Goal: Task Accomplishment & Management: Manage account settings

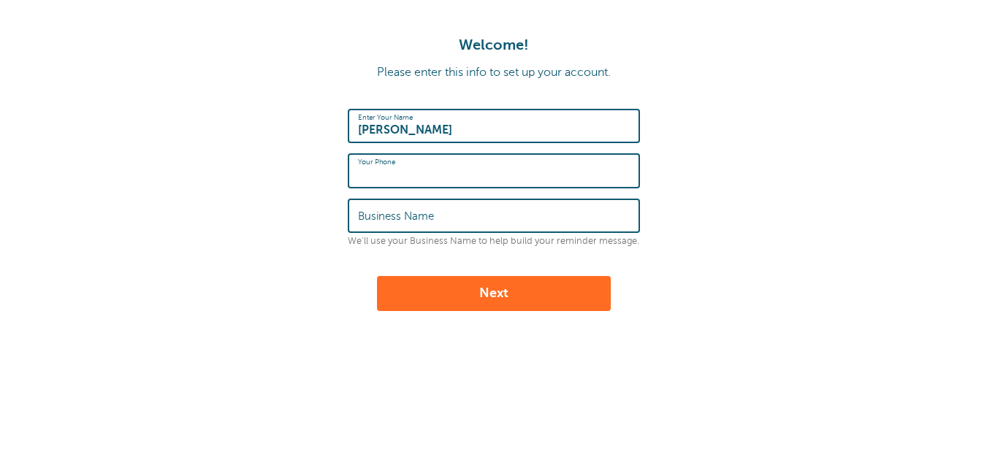
drag, startPoint x: 0, startPoint y: 0, endPoint x: 467, endPoint y: 127, distance: 484.0
click at [467, 127] on input "Billy" at bounding box center [494, 125] width 272 height 31
type input "[PERSON_NAME]"
click at [458, 223] on input "Business Name" at bounding box center [494, 215] width 272 height 31
type input "Pay-PaI-BBR"
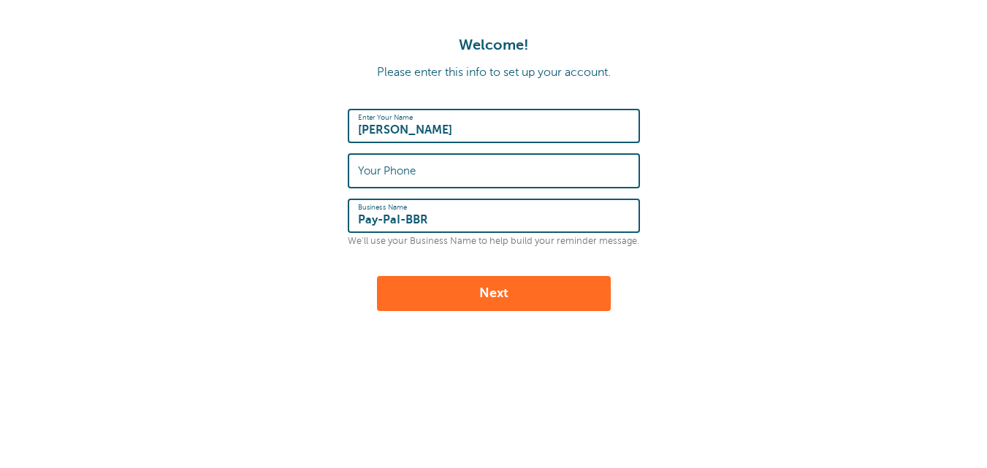
click at [495, 294] on button "Next" at bounding box center [494, 293] width 234 height 35
click at [401, 171] on input "Your Phone" at bounding box center [494, 170] width 272 height 31
click at [425, 181] on input "76" at bounding box center [494, 170] width 272 height 31
paste input "838 209 0353"
type input "838 209 0353"
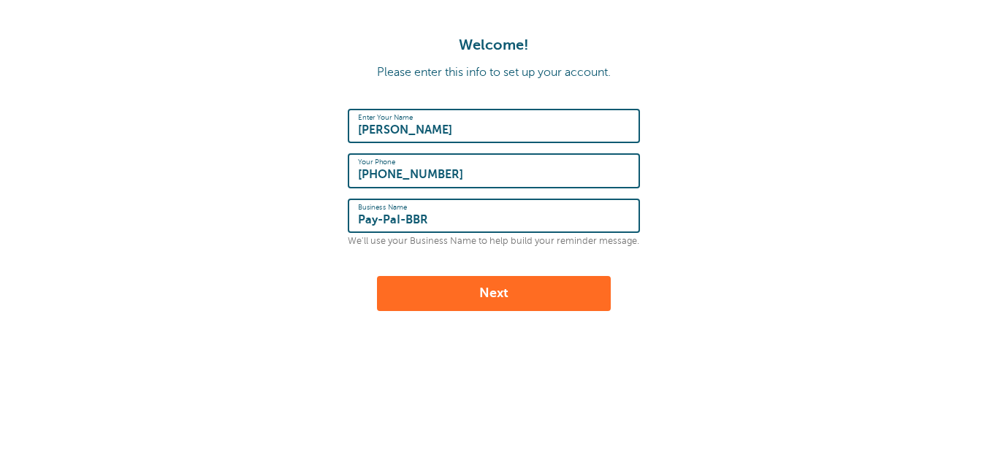
click at [469, 302] on button "Next" at bounding box center [494, 293] width 234 height 35
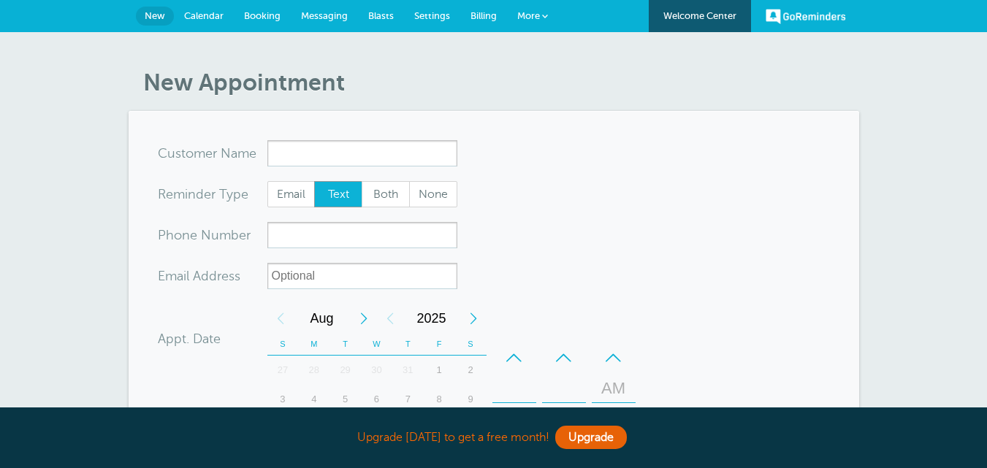
click at [336, 12] on span "Messaging" at bounding box center [324, 15] width 47 height 11
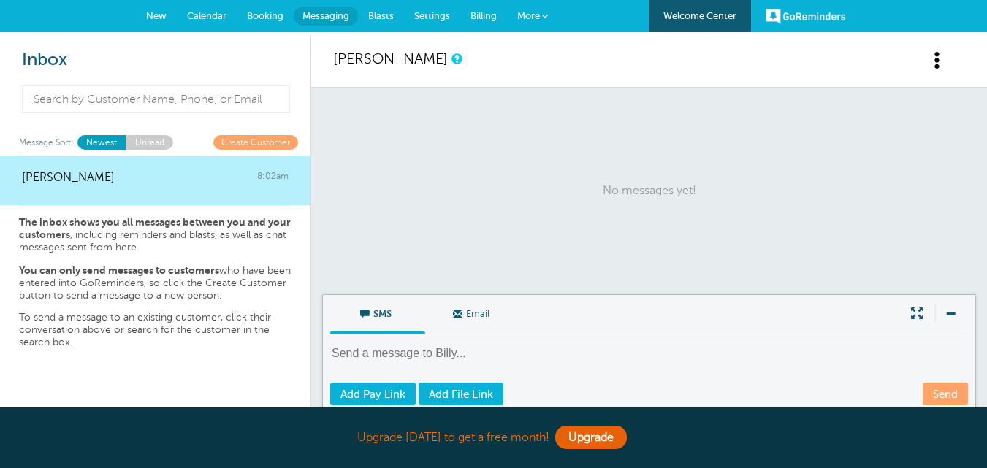
click at [254, 142] on link "Create Customer" at bounding box center [255, 142] width 85 height 14
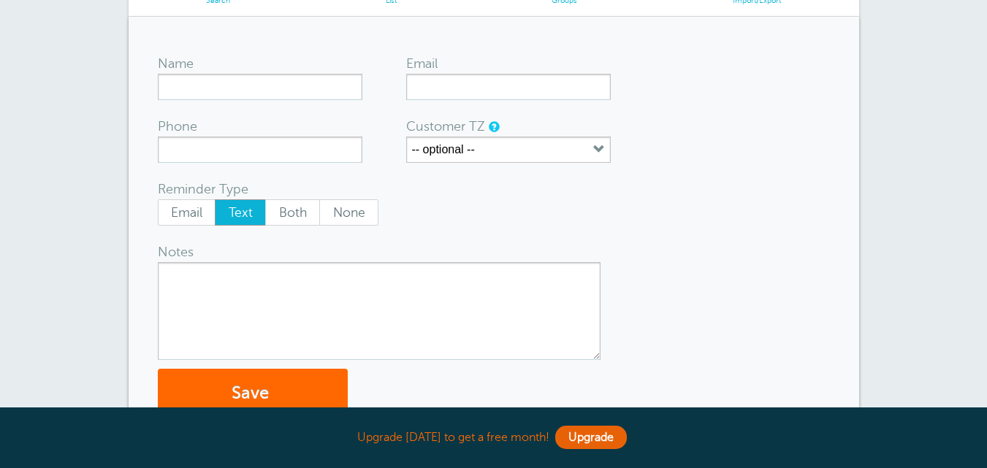
scroll to position [103, 0]
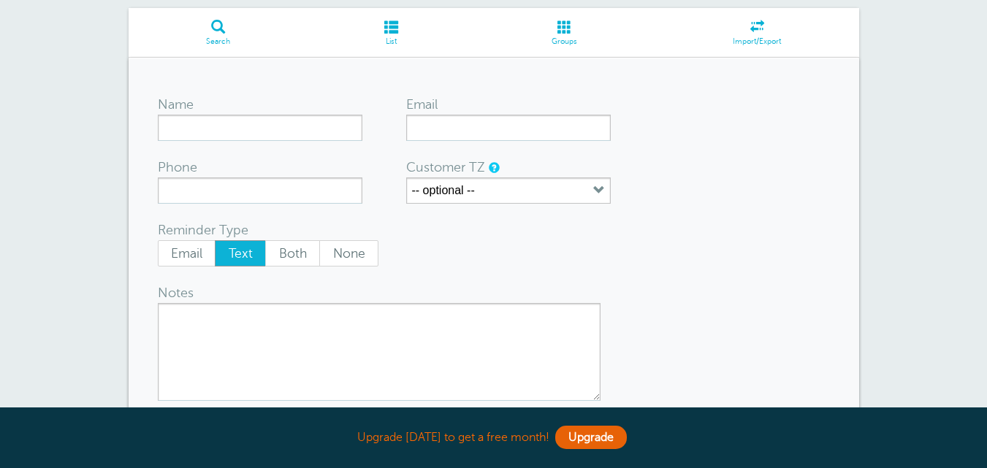
click at [269, 114] on div "Name" at bounding box center [260, 117] width 205 height 47
click at [275, 126] on input "Name" at bounding box center [260, 128] width 205 height 26
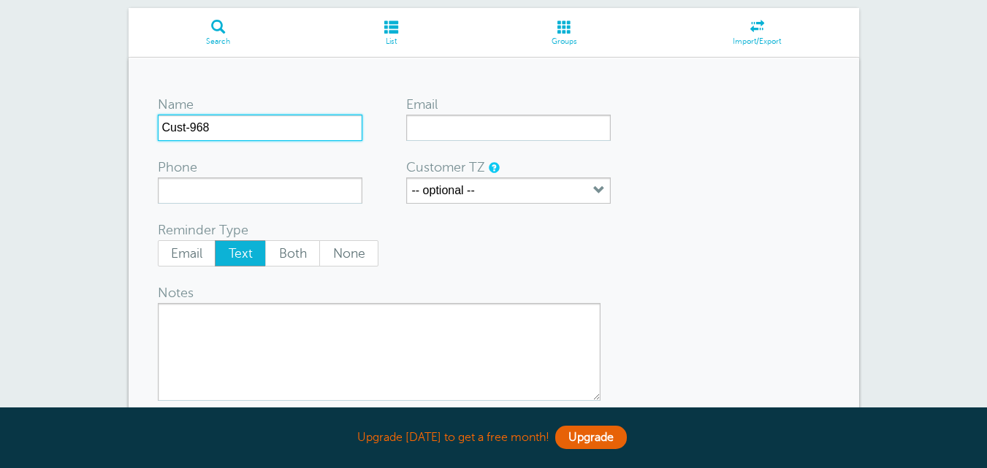
scroll to position [0, 0]
type input "Cust-968"
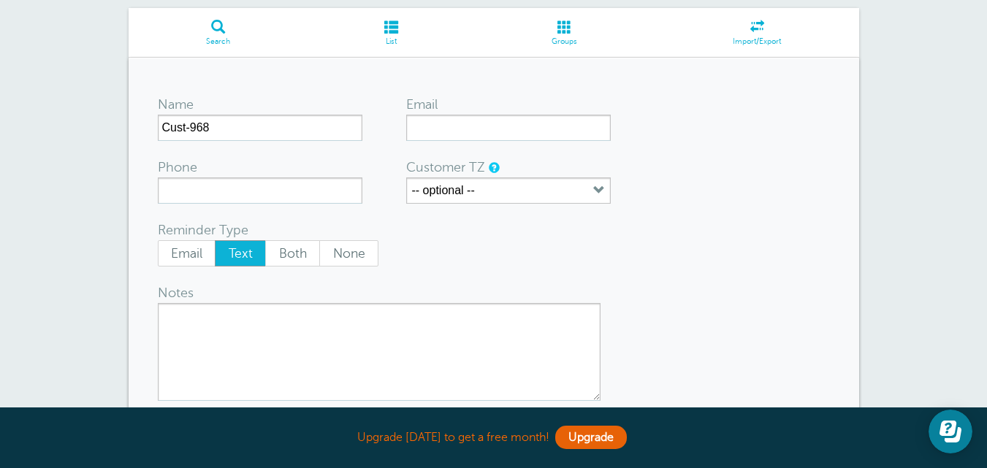
click at [647, 177] on form "Name Cust-968 Email Phone Customer TZ -- optional -- Time zone am/pm 24h US/CAN…" at bounding box center [494, 273] width 672 height 373
click at [250, 189] on input "Phone" at bounding box center [260, 191] width 205 height 26
click at [197, 252] on span "Email" at bounding box center [187, 253] width 57 height 25
click at [158, 240] on input "Email" at bounding box center [157, 240] width 1 height 1
radio input "true"
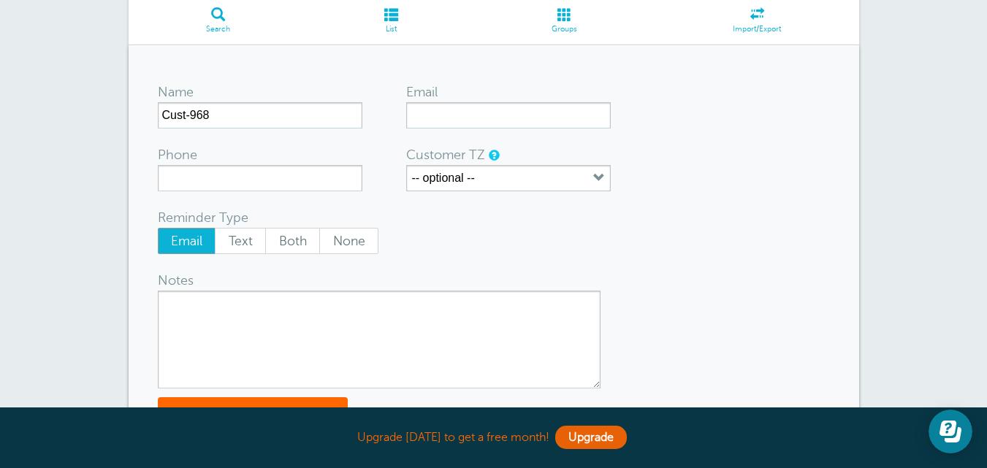
scroll to position [103, 0]
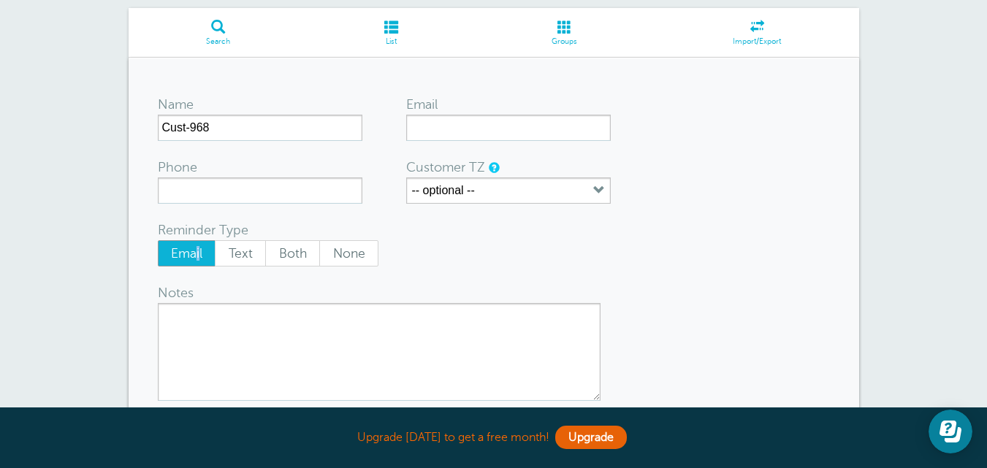
click at [199, 257] on span "Email" at bounding box center [187, 253] width 57 height 25
click at [483, 126] on input "Email" at bounding box center [508, 128] width 205 height 26
paste input "test@GracePatterson.onmicrosoft.com"
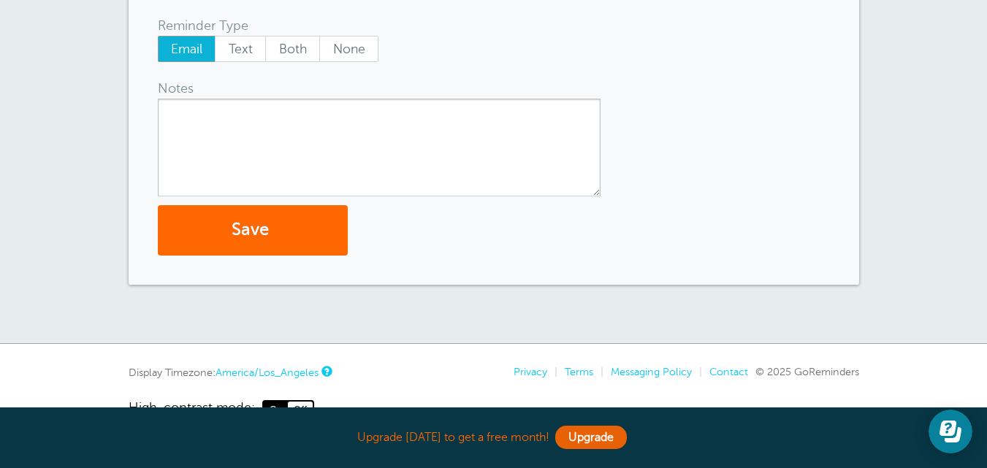
scroll to position [346, 0]
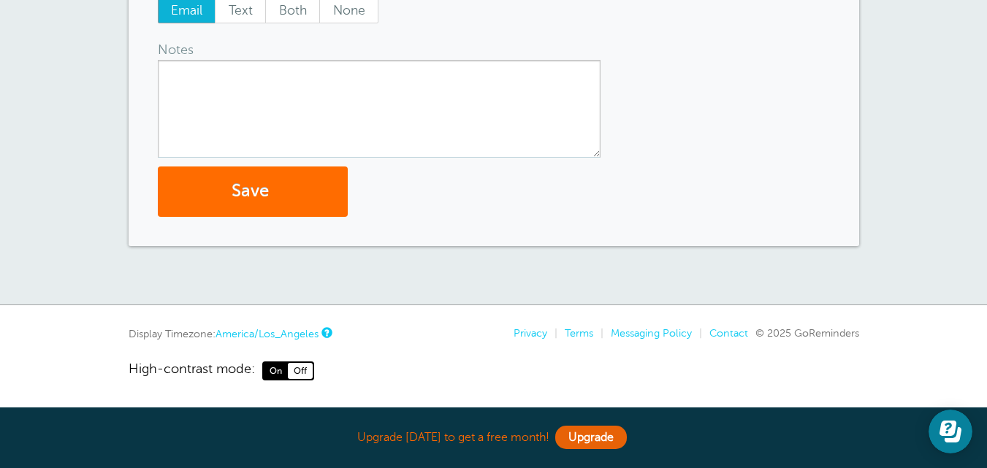
type input "test@GracePatterson.onmicrosoft.com"
click at [298, 183] on button "Save" at bounding box center [253, 192] width 190 height 50
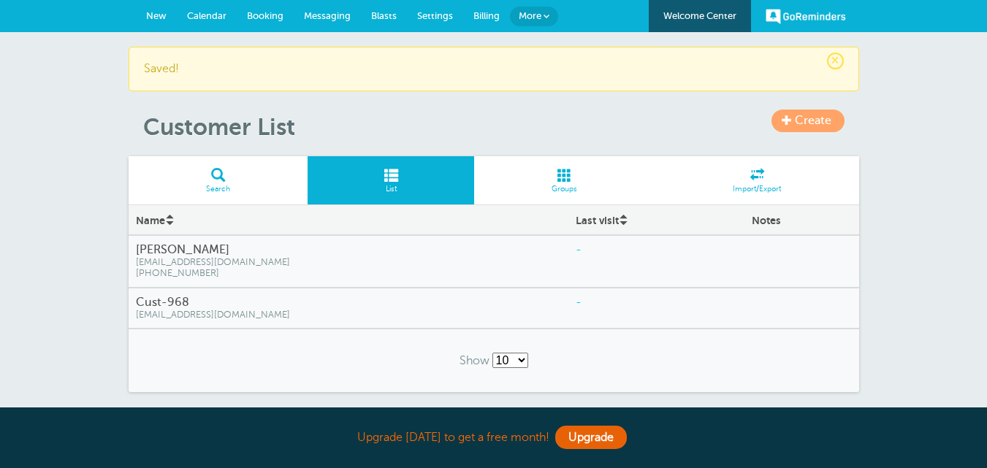
click at [307, 264] on span "tawikomarryu@gmail.com" at bounding box center [349, 262] width 426 height 11
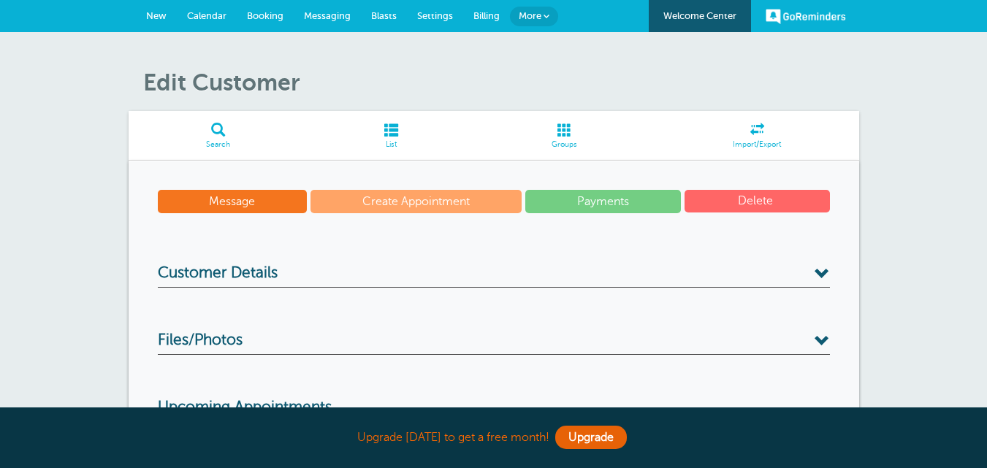
click at [342, 15] on span "Messaging" at bounding box center [327, 15] width 47 height 11
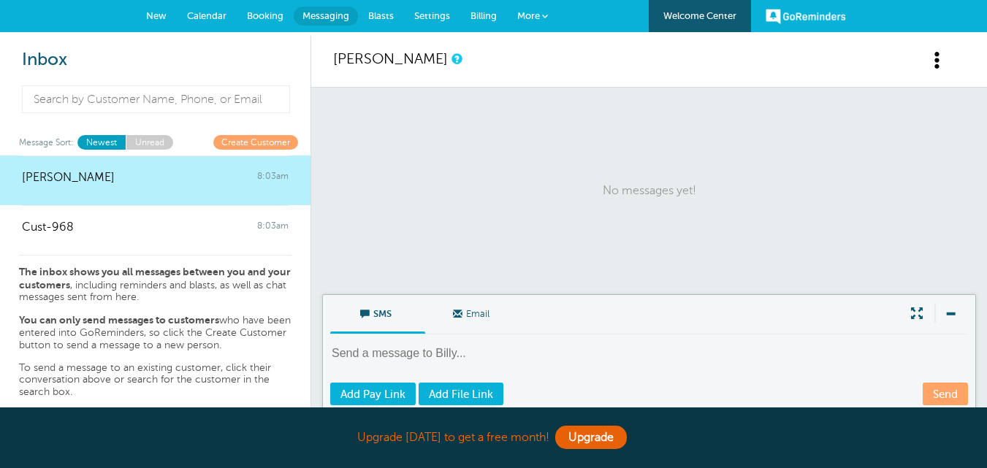
click at [840, 145] on p "No messages yet!" at bounding box center [649, 191] width 632 height 178
click at [473, 309] on span "Email" at bounding box center [472, 312] width 73 height 35
click at [0, 0] on input "Email" at bounding box center [0, 0] width 0 height 0
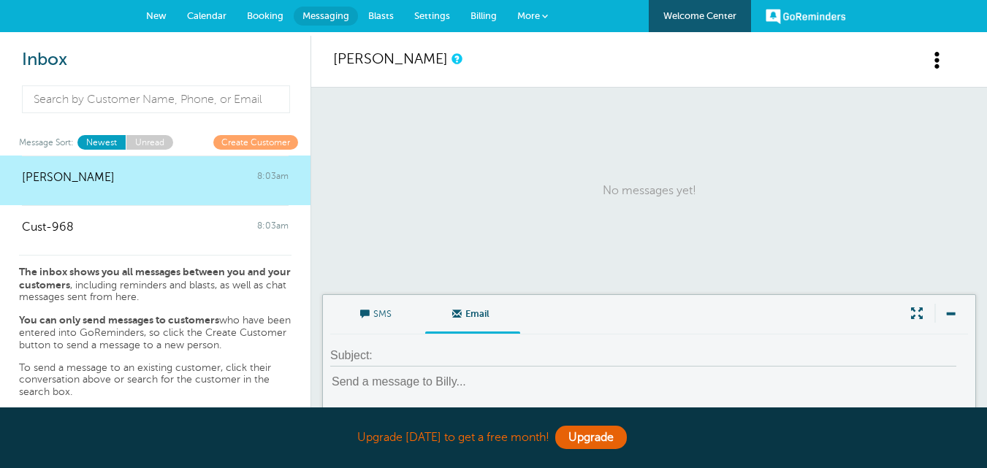
click at [465, 390] on textarea at bounding box center [650, 397] width 641 height 47
paste textarea "Dear Customer, We’re writing to confirm that your payment has been successfully…"
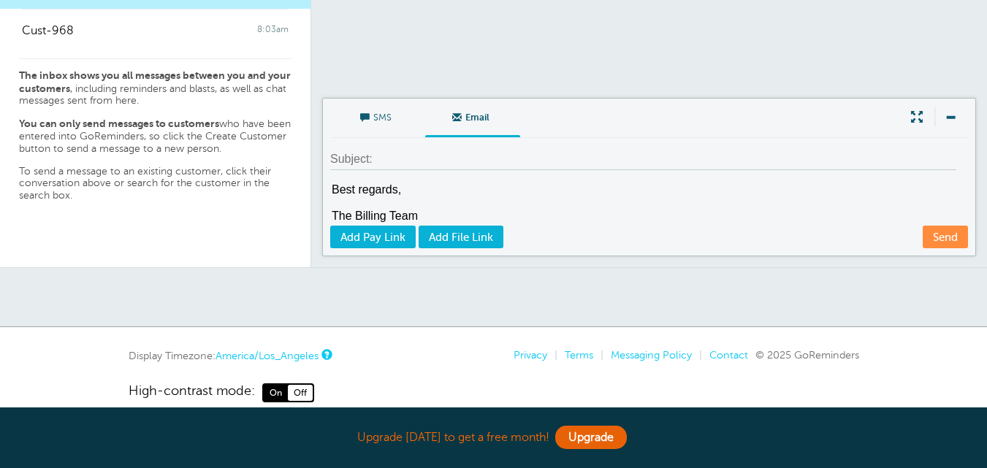
scroll to position [218, 0]
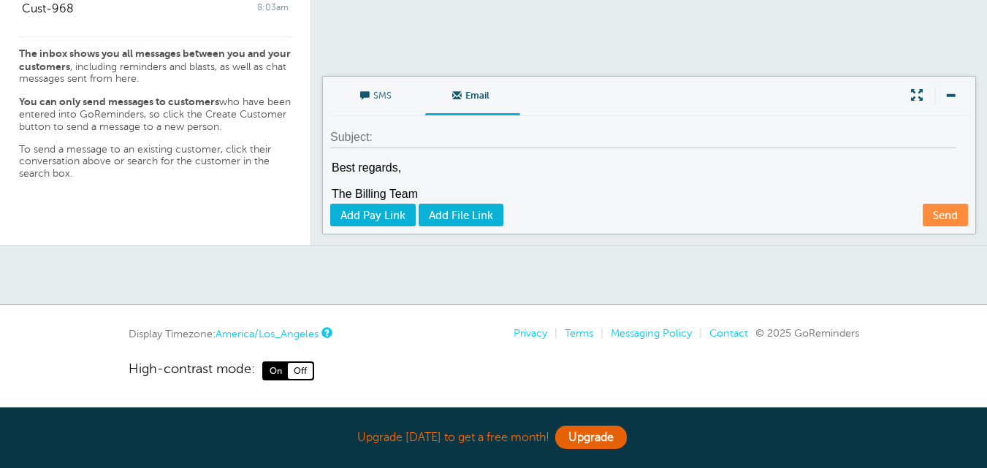
type textarea "Dear Customer, We’re writing to confirm that your payment has been successfully…"
click at [389, 134] on input at bounding box center [643, 137] width 626 height 21
click at [443, 141] on input at bounding box center [643, 137] width 626 height 21
paste input "Transaction Receipt for Order #INV-2025-0812"
type input "Transaction Receipt for Order #INV-2025-0812"
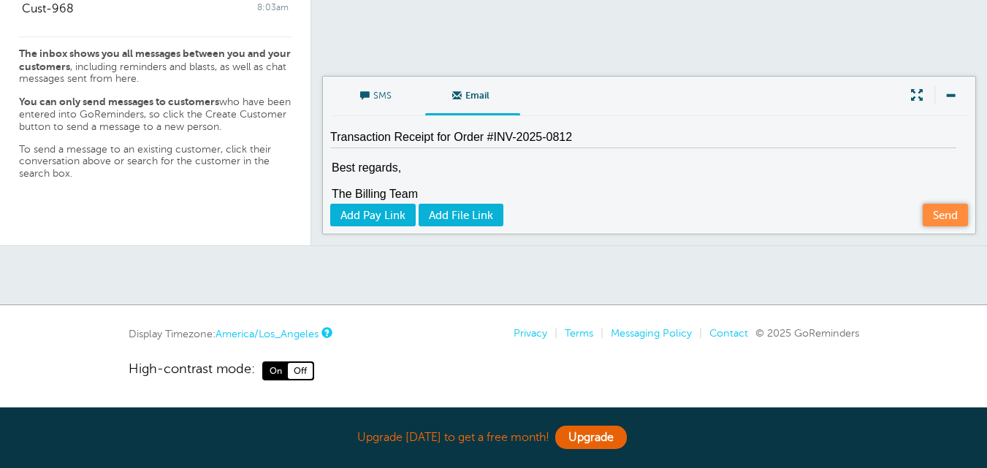
click at [957, 216] on link "Send" at bounding box center [945, 215] width 45 height 23
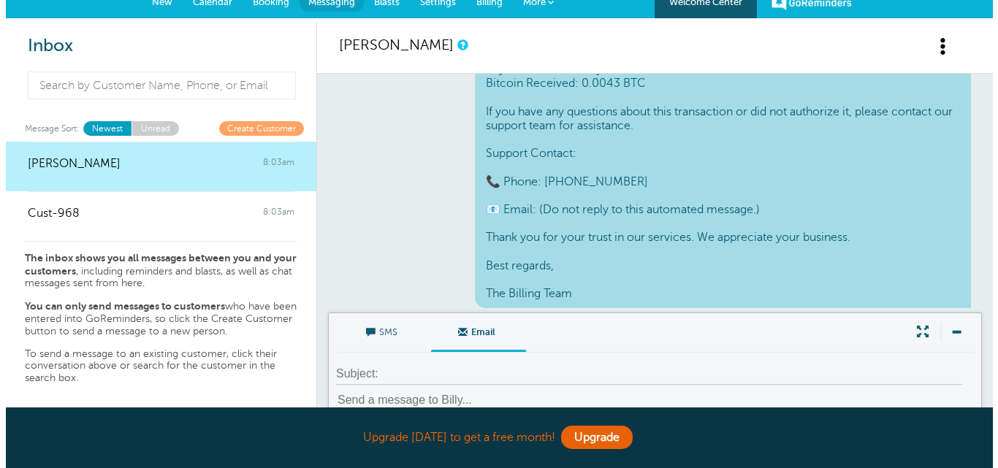
scroll to position [0, 0]
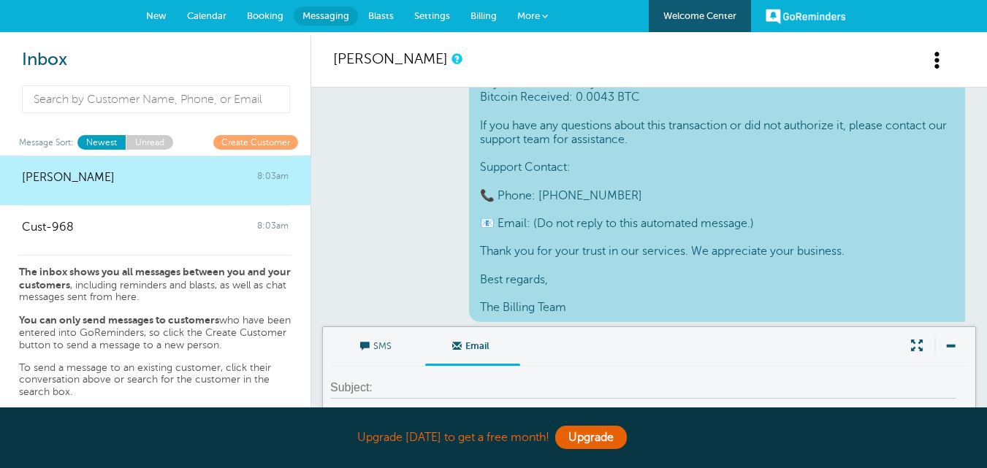
click at [940, 65] on span at bounding box center [938, 60] width 18 height 18
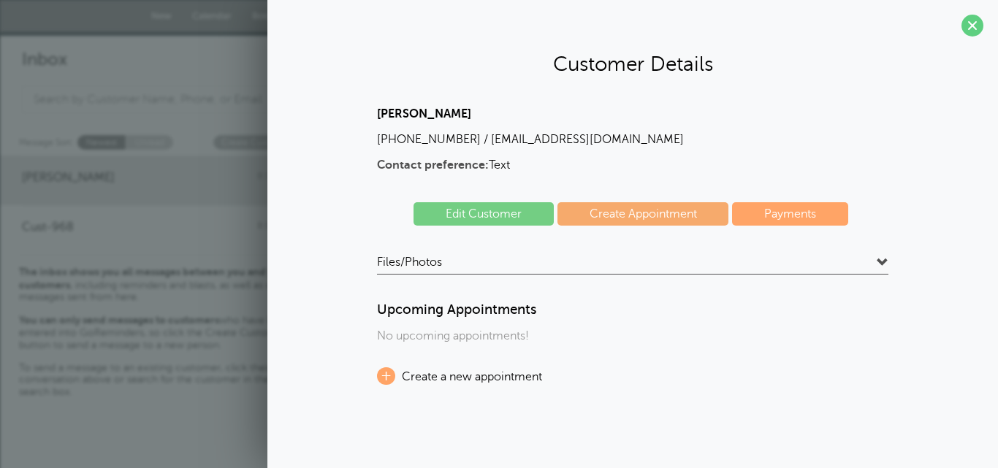
click at [509, 213] on link "Edit Customer" at bounding box center [484, 213] width 140 height 23
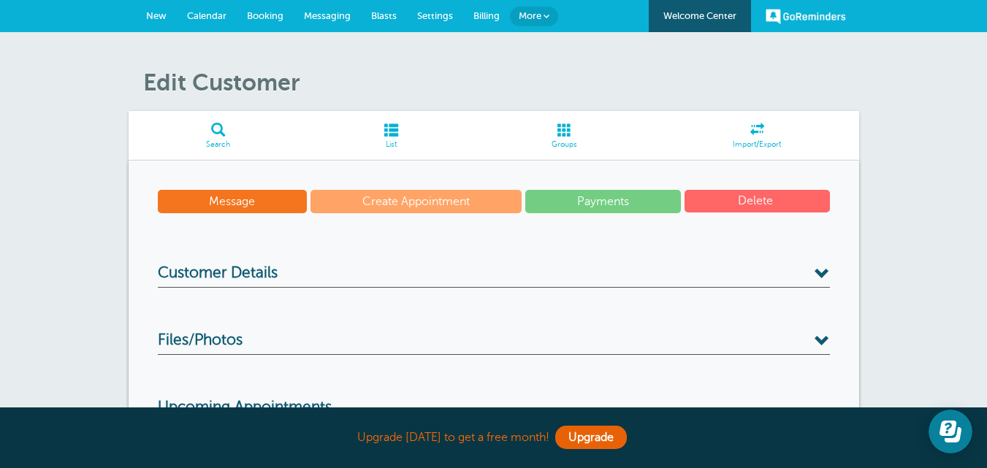
click at [712, 128] on span at bounding box center [757, 130] width 204 height 14
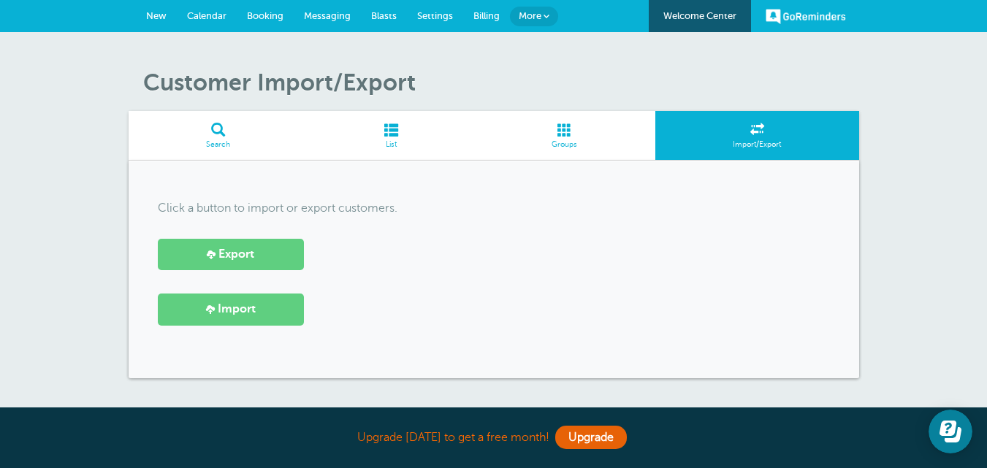
click at [318, 15] on span "Messaging" at bounding box center [327, 15] width 47 height 11
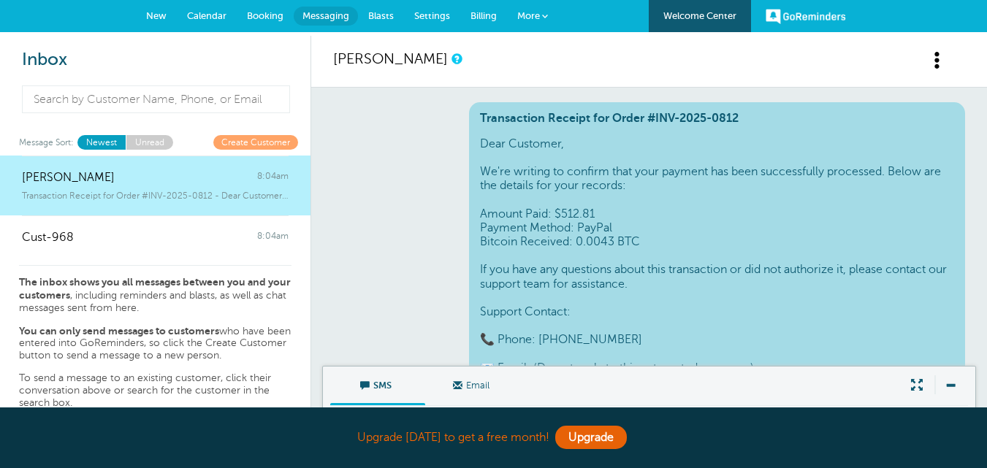
scroll to position [130, 0]
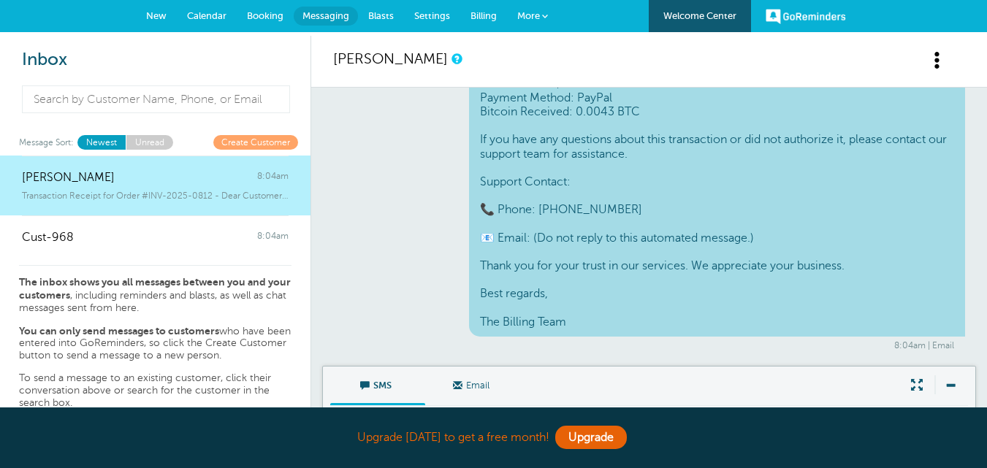
click at [480, 388] on span "Email" at bounding box center [472, 384] width 73 height 35
click at [0, 0] on input "Email" at bounding box center [0, 0] width 0 height 0
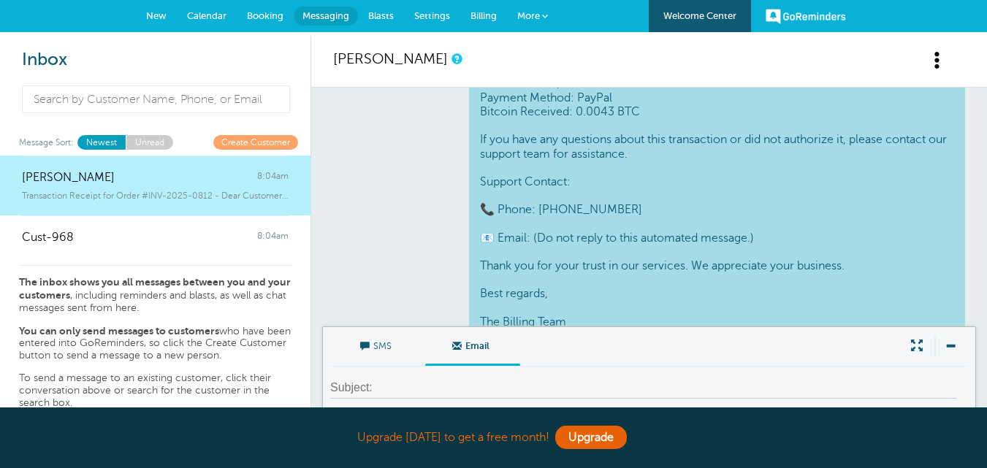
scroll to position [251, 0]
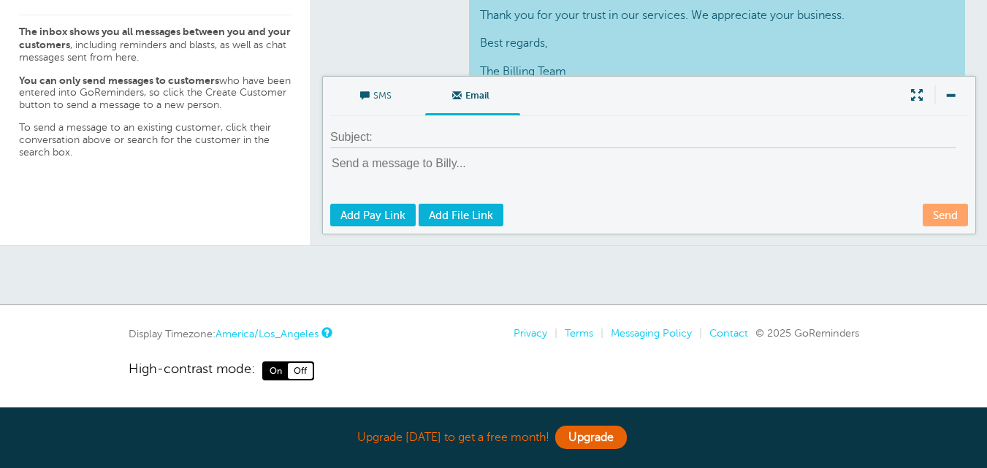
click at [534, 183] on textarea at bounding box center [650, 179] width 641 height 47
paste textarea "Connecting1"
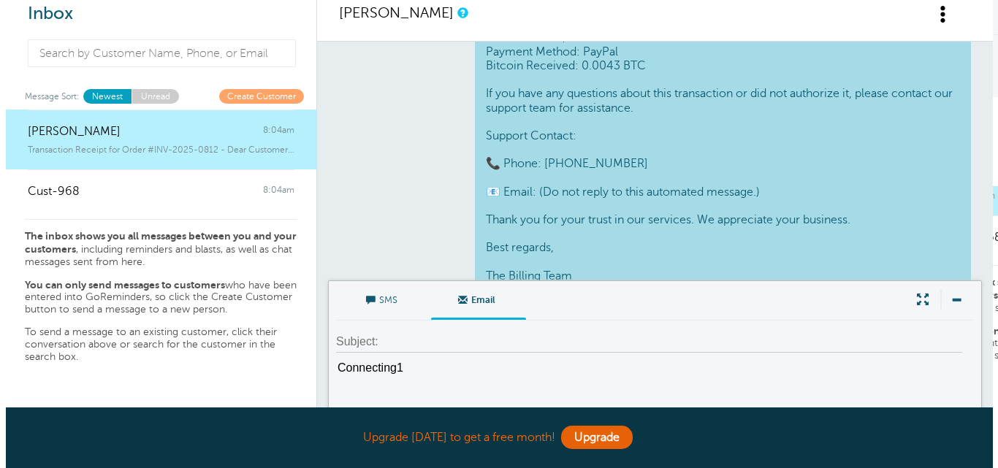
scroll to position [0, 0]
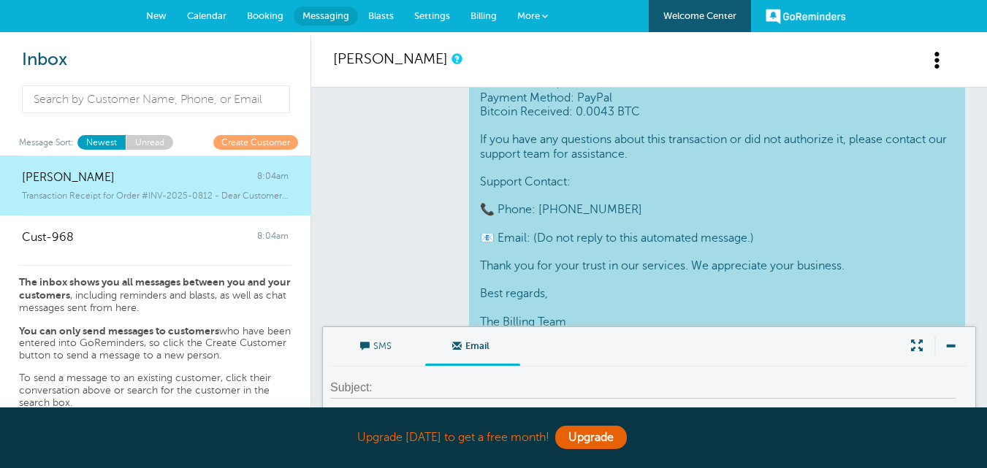
type textarea "Connecting1"
click at [932, 61] on span at bounding box center [938, 60] width 18 height 18
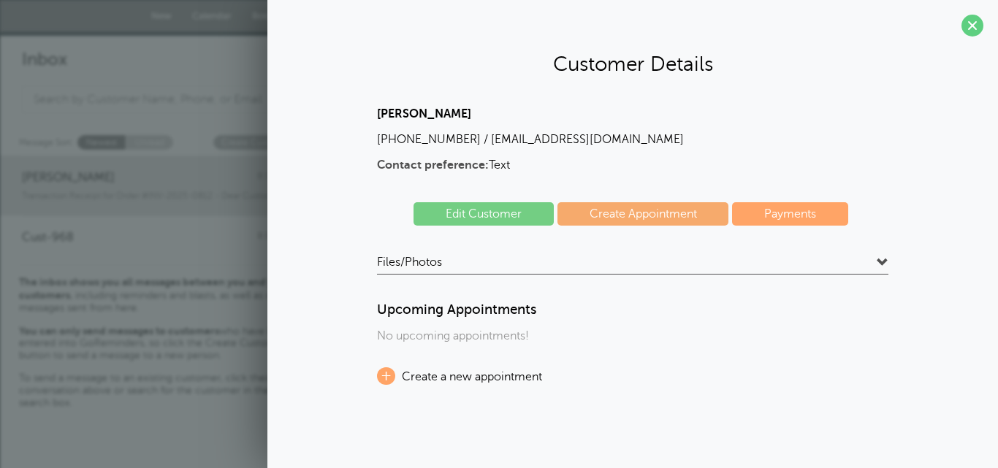
click at [480, 218] on link "Edit Customer" at bounding box center [484, 213] width 140 height 23
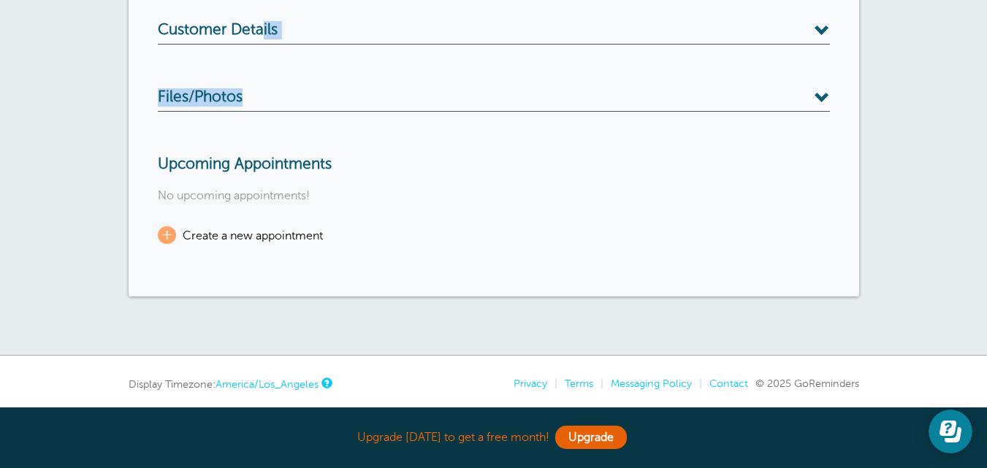
drag, startPoint x: 261, startPoint y: 35, endPoint x: 273, endPoint y: 124, distance: 89.9
click at [271, 117] on div "Message Create Appointment Payments Delete Customer Details Name Billy Biller E…" at bounding box center [494, 106] width 731 height 379
click at [373, 23] on h3 "Customer Details" at bounding box center [494, 32] width 672 height 23
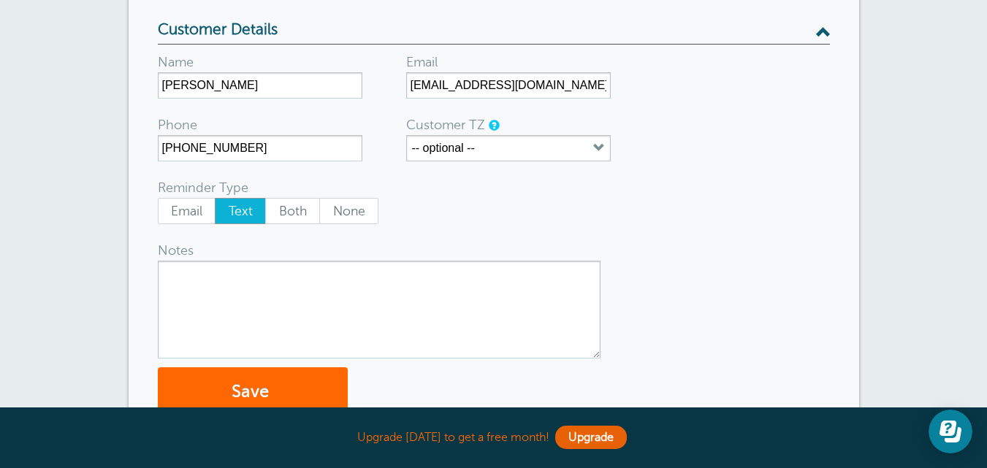
click at [636, 99] on form "Name Billy Biller Email tawikomarryu@gmail.com Phone 838 209 0353 Customer TZ -…" at bounding box center [494, 231] width 672 height 373
click at [463, 85] on input "tawikomarryu@gmail.com" at bounding box center [508, 85] width 205 height 26
paste input "Connecting1@GracePatterson.onmicrosoft"
type input "Connecting1@GracePatterson.onmicrosoft.com"
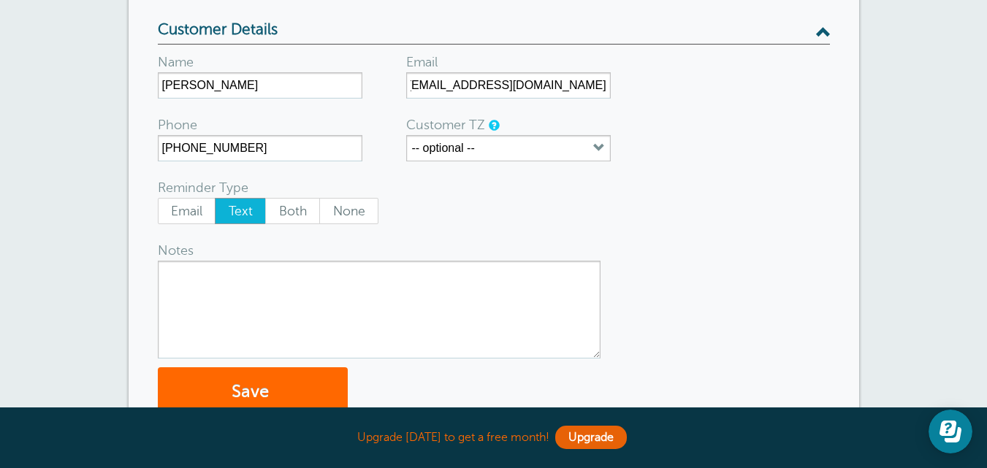
click at [615, 227] on form "Name Billy Biller Email Connecting1@GracePatterson.onmicrosoft.com Phone 838 20…" at bounding box center [494, 231] width 672 height 373
click at [186, 210] on span "Email" at bounding box center [187, 211] width 57 height 25
click at [189, 210] on span "Email" at bounding box center [187, 211] width 57 height 25
click at [158, 198] on input "Email" at bounding box center [157, 197] width 1 height 1
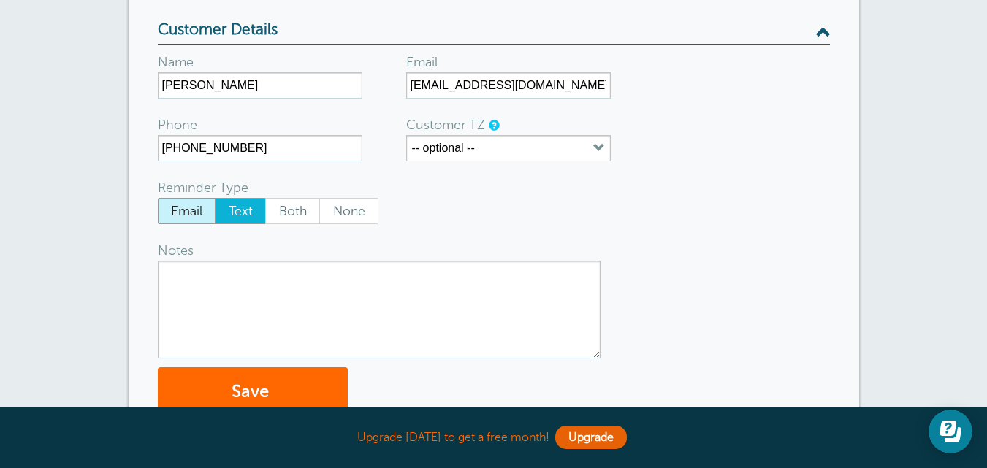
radio input "true"
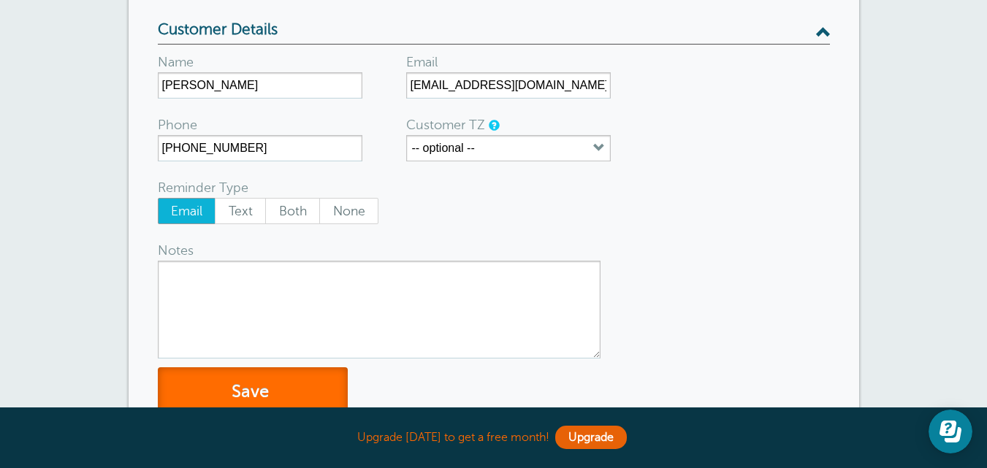
click at [272, 392] on span "submit" at bounding box center [271, 392] width 4 height 20
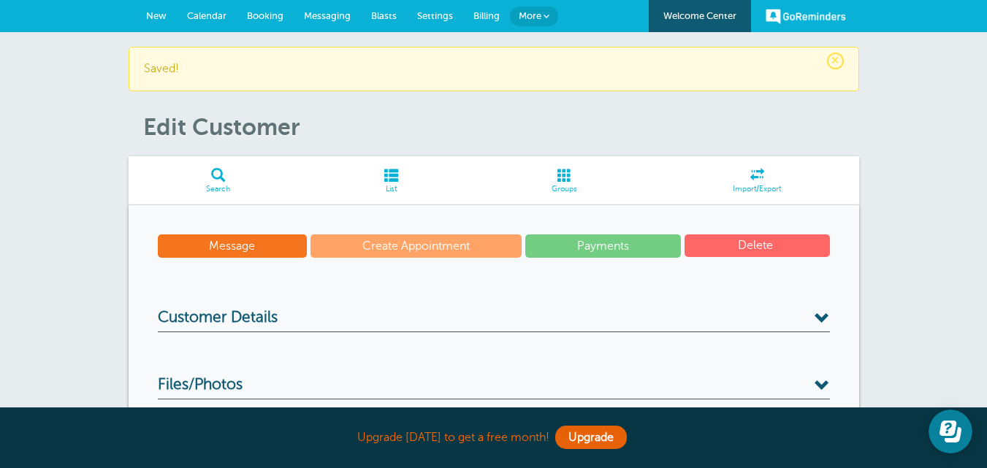
click at [311, 12] on span "Messaging" at bounding box center [327, 15] width 47 height 11
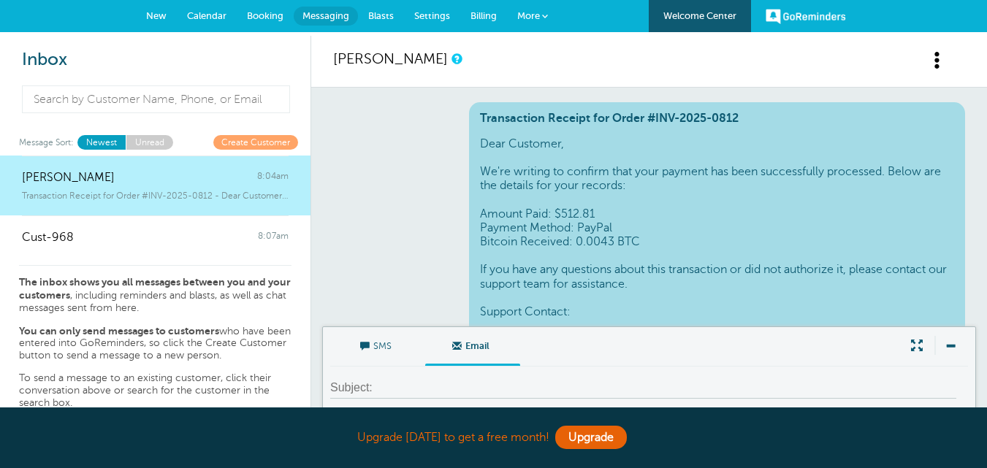
scroll to position [170, 0]
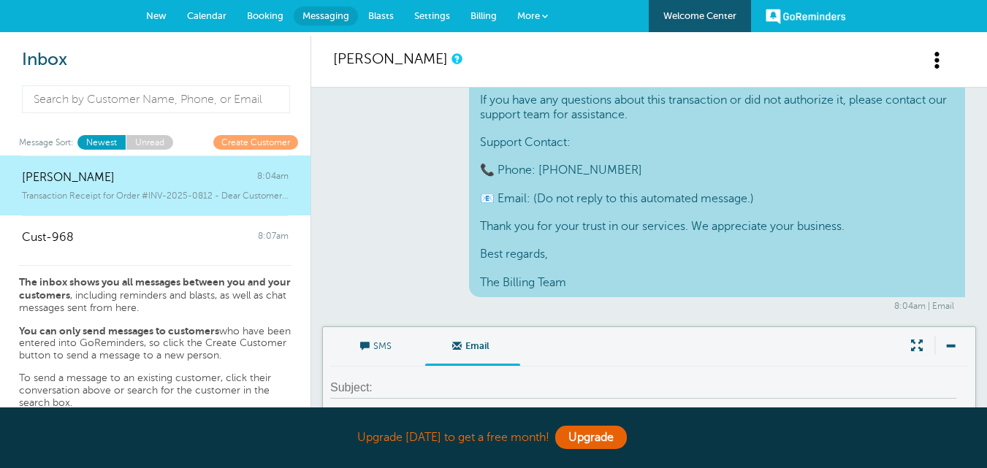
click at [742, 389] on input at bounding box center [643, 388] width 626 height 21
paste input "Dear Customer, We’re writing to confirm that your payment has been successfully…"
type input "Dear Customer, We’re writing to confirm that your payment has been successfully…"
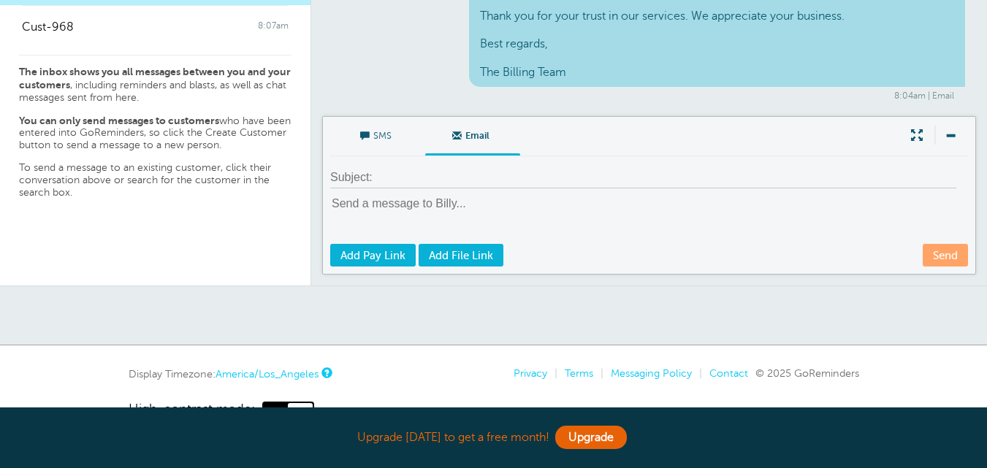
scroll to position [243, 0]
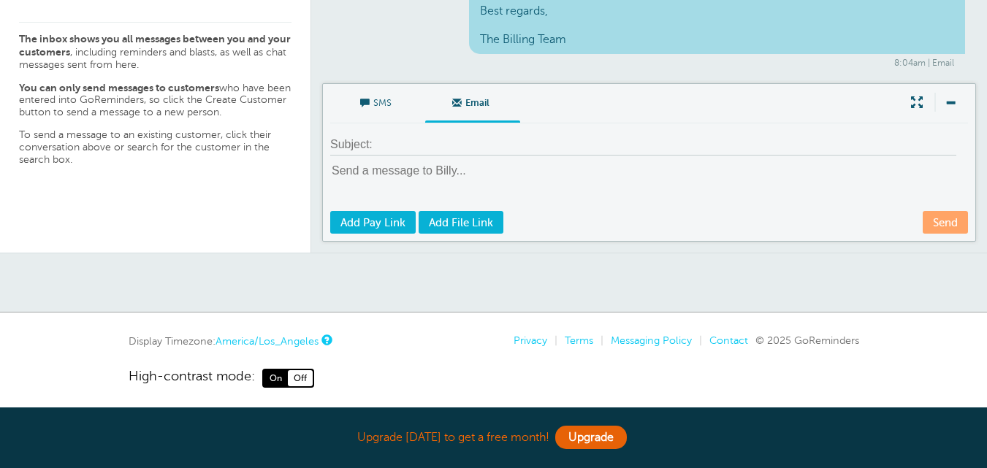
click at [464, 173] on textarea at bounding box center [650, 186] width 641 height 47
paste textarea "Dear Customer, We’re writing to confirm that your payment has been successfully…"
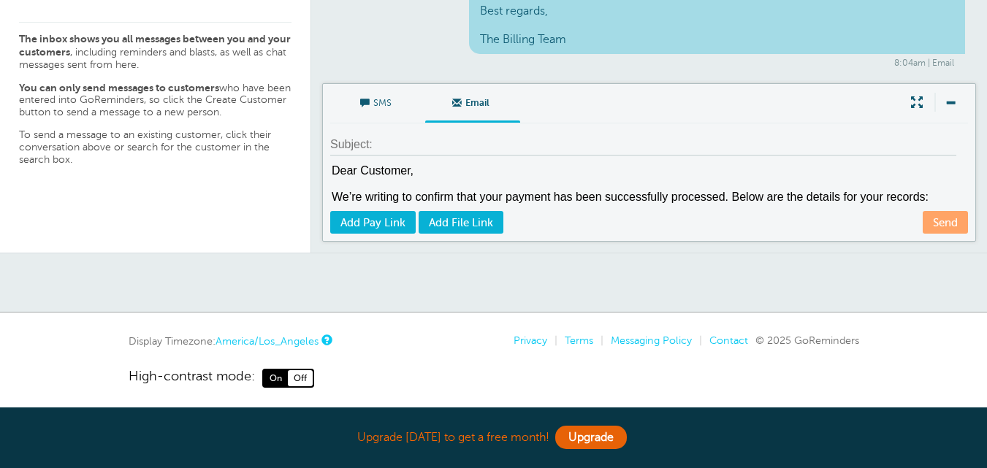
scroll to position [235, 0]
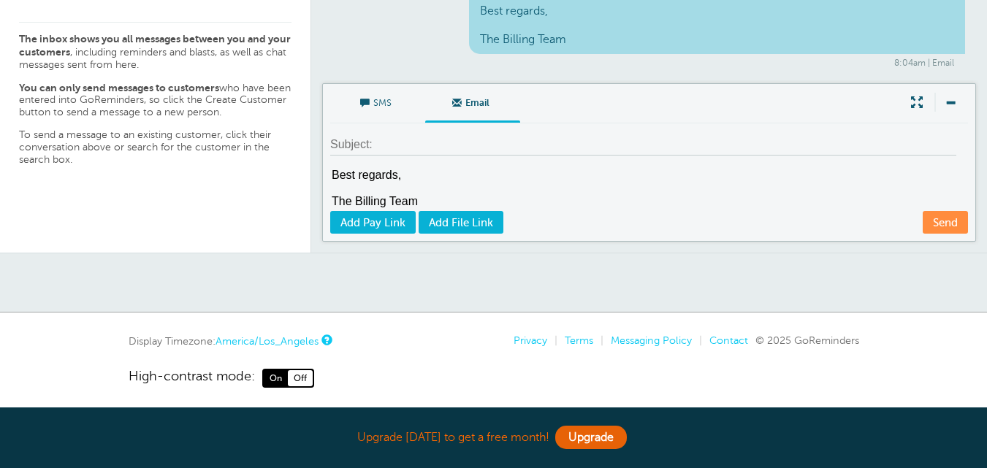
type textarea "Dear Customer, We’re writing to confirm that your payment has been successfully…"
click at [483, 138] on input at bounding box center [643, 144] width 626 height 21
paste input "Transaction Receipt for Order #INV-2025-0812"
type input "Transaction Receipt for Order #INV-2025-0812"
click at [938, 226] on link "Send" at bounding box center [945, 222] width 45 height 23
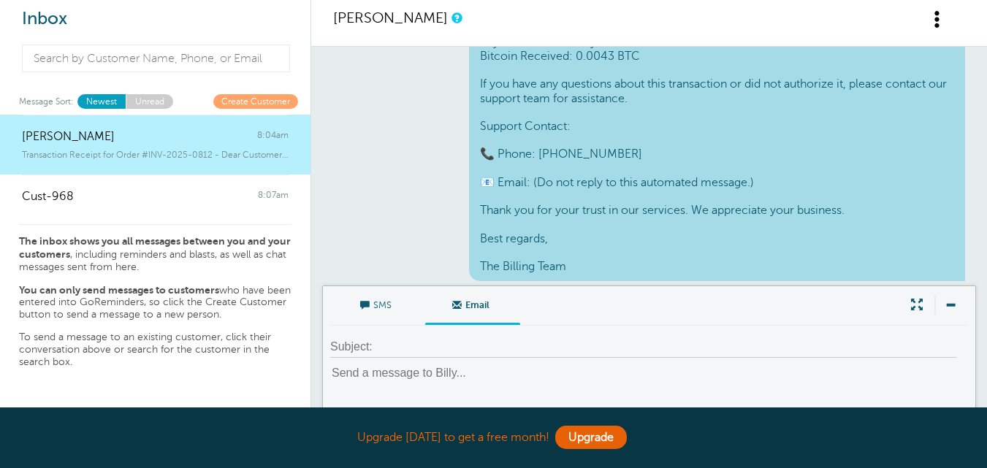
scroll to position [0, 0]
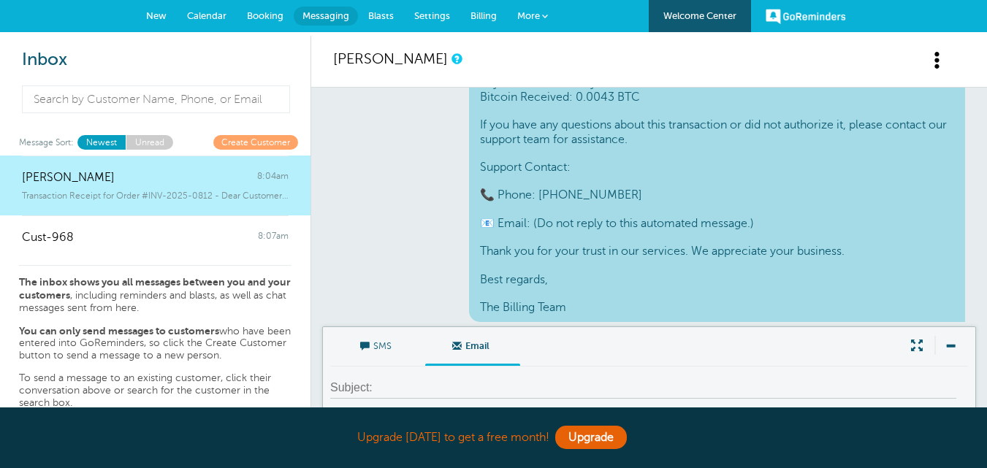
click at [425, 18] on span "Settings" at bounding box center [432, 15] width 36 height 11
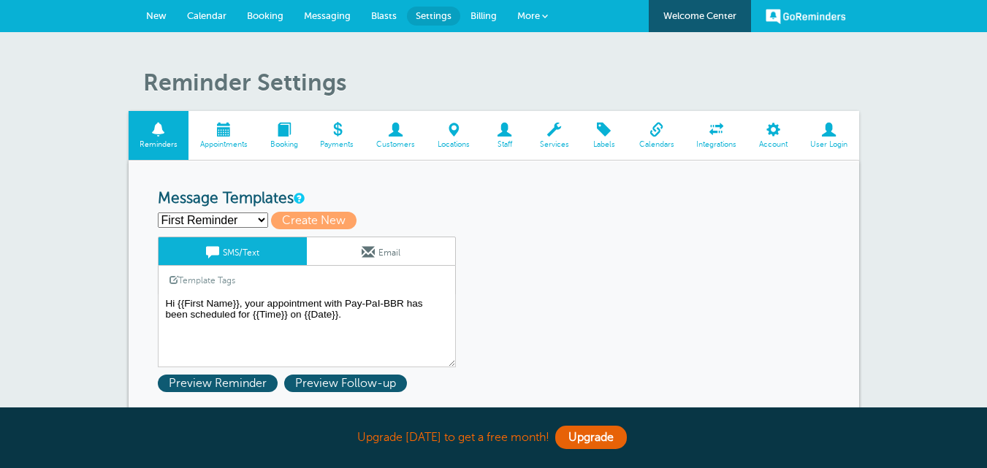
click at [311, 9] on link "Messaging" at bounding box center [327, 16] width 67 height 32
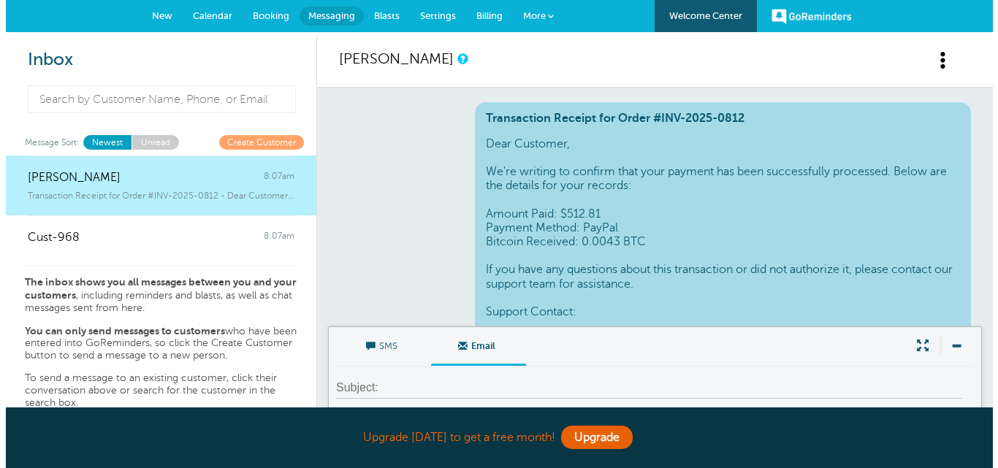
scroll to position [563, 0]
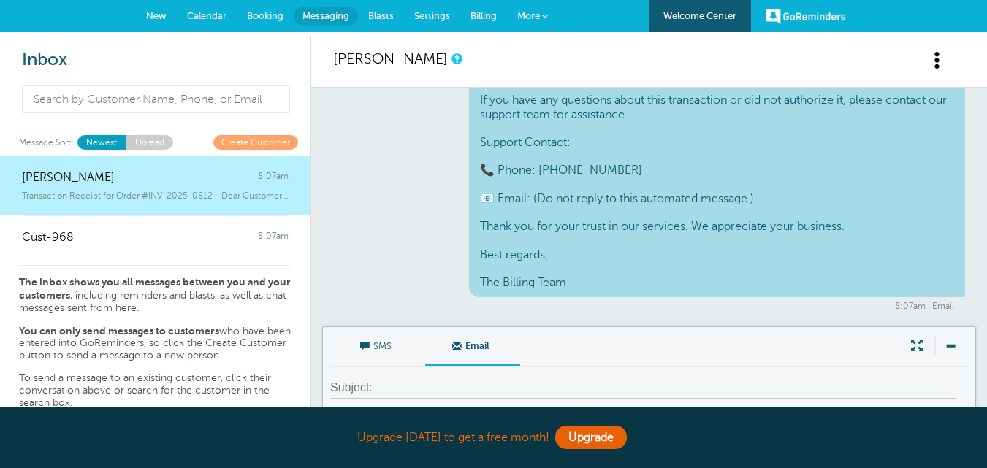
click at [938, 59] on span at bounding box center [938, 60] width 18 height 18
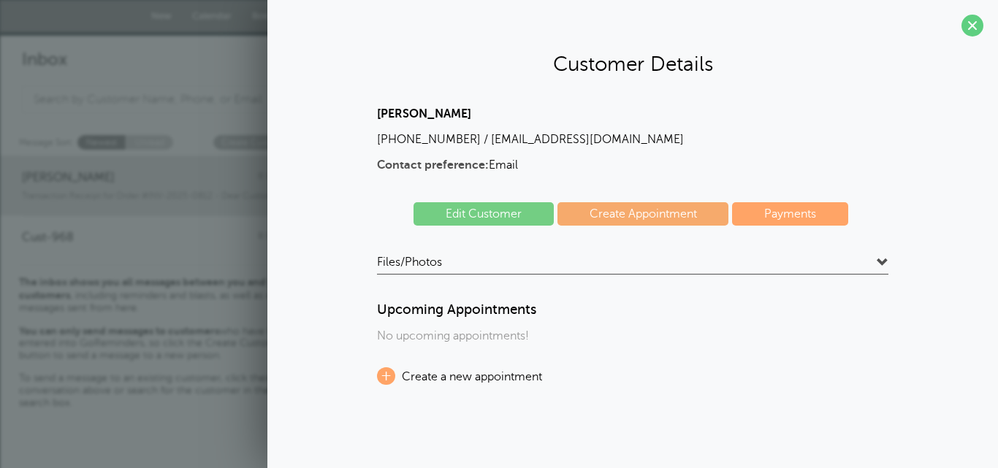
click at [472, 222] on link "Edit Customer" at bounding box center [484, 213] width 140 height 23
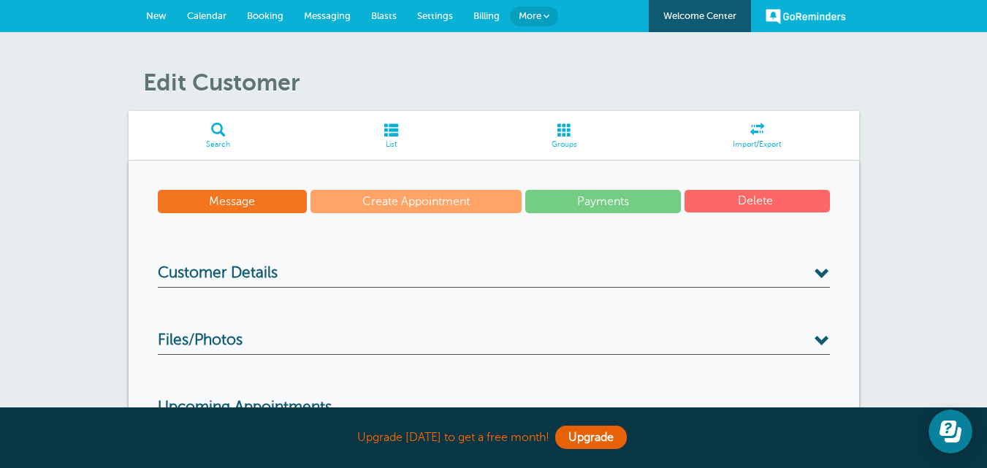
click at [246, 276] on span "Customer Details" at bounding box center [218, 274] width 120 height 18
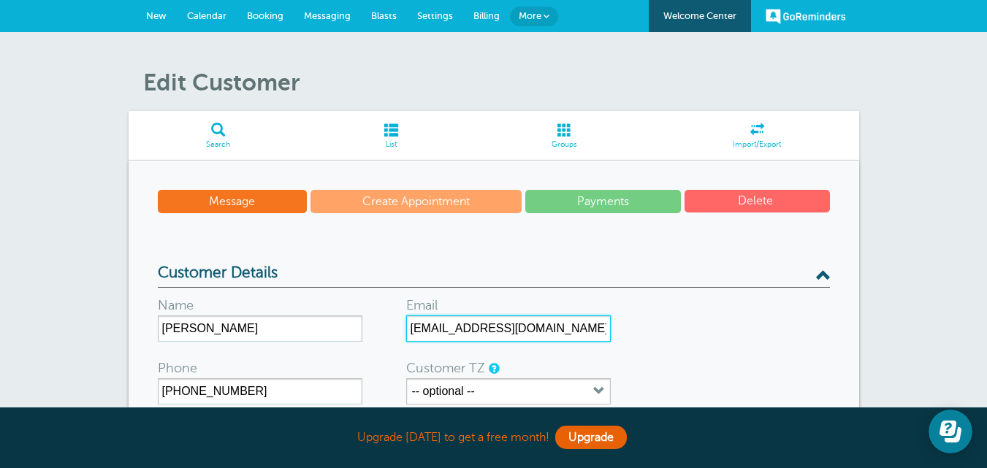
click at [478, 332] on input "[EMAIL_ADDRESS][DOMAIN_NAME]" at bounding box center [508, 329] width 205 height 26
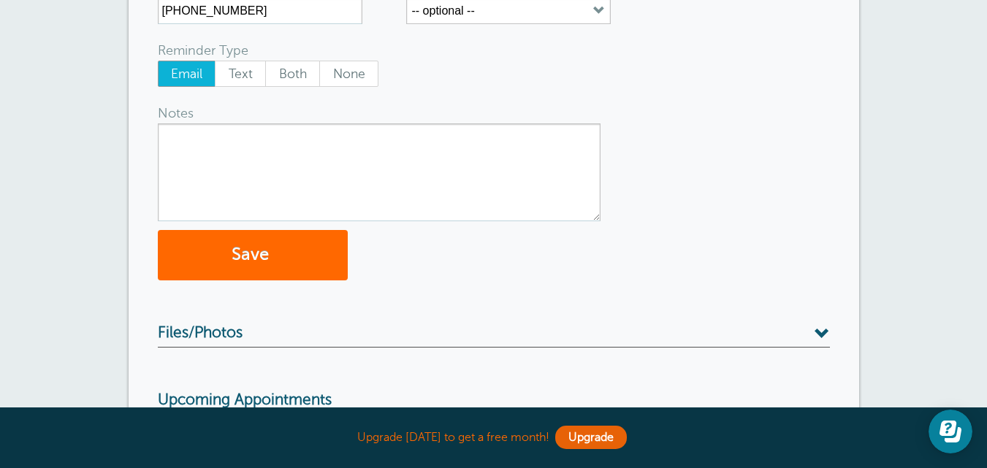
scroll to position [487, 0]
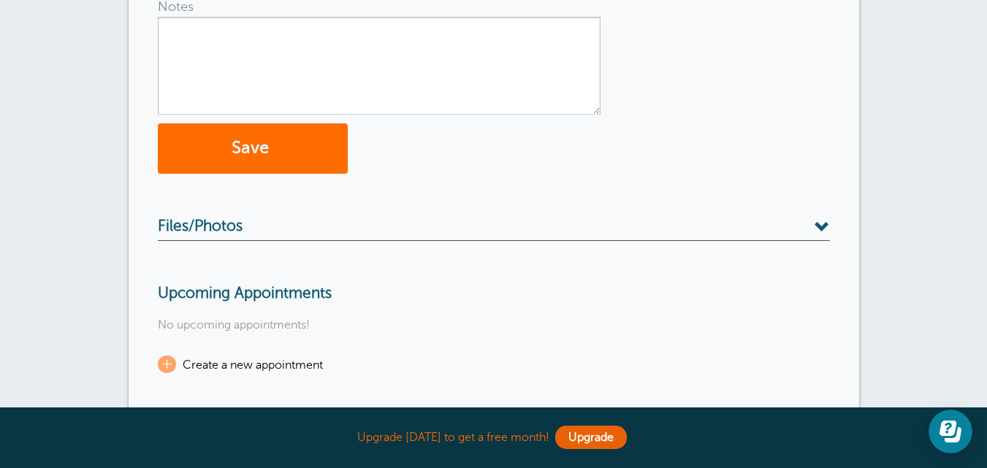
type input "[EMAIL_ADDRESS][DOMAIN_NAME]"
click at [264, 156] on button "Save" at bounding box center [253, 148] width 190 height 50
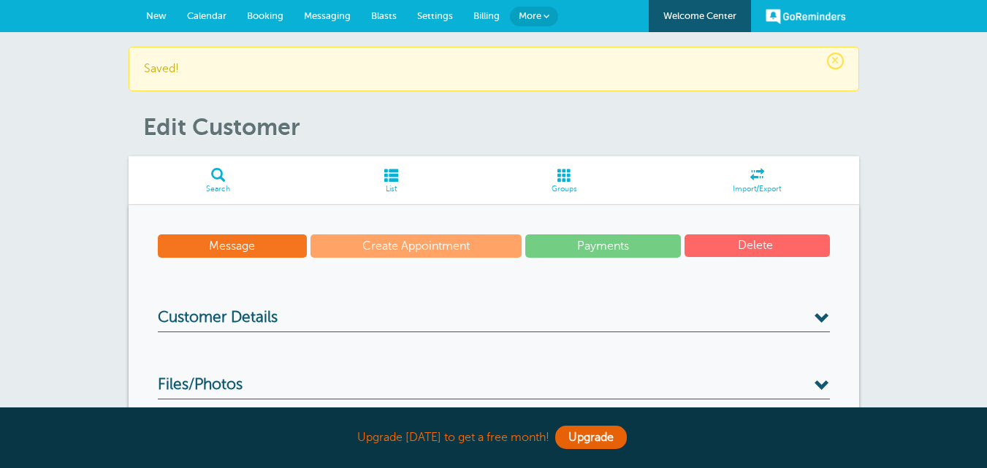
click at [321, 11] on span "Messaging" at bounding box center [327, 15] width 47 height 11
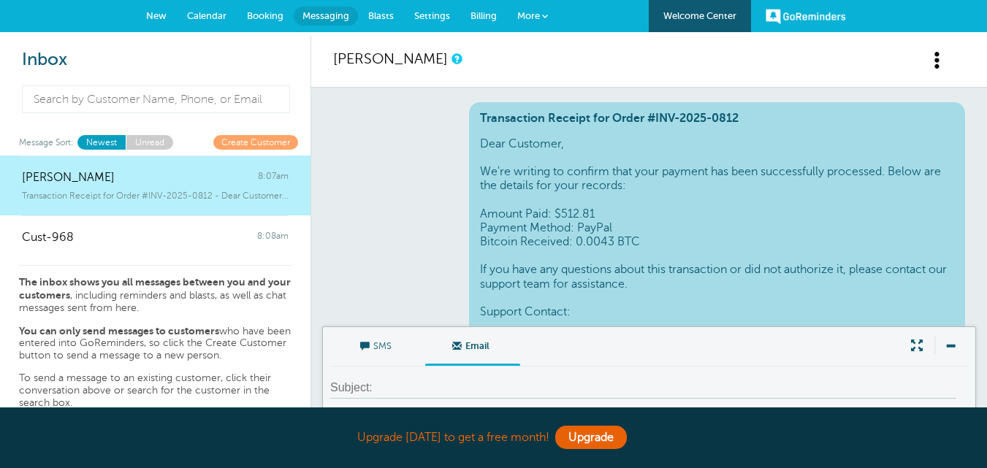
scroll to position [563, 0]
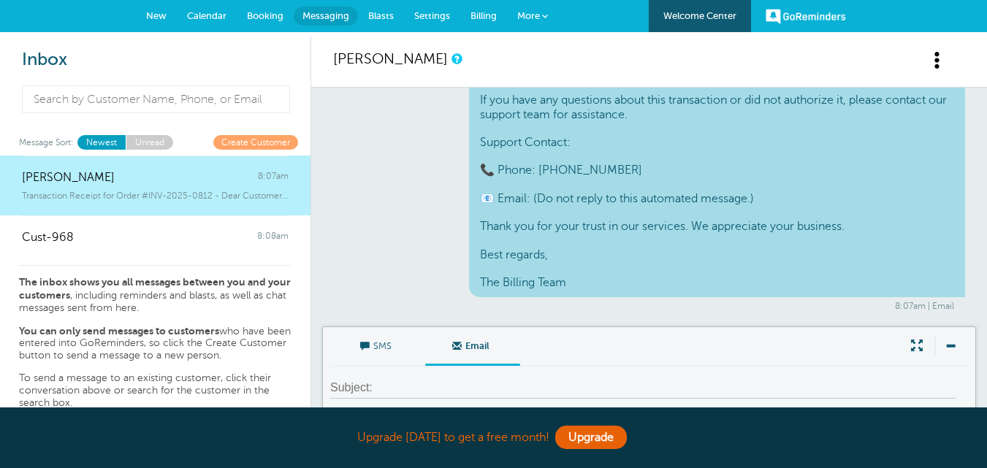
click at [682, 380] on input at bounding box center [643, 388] width 626 height 21
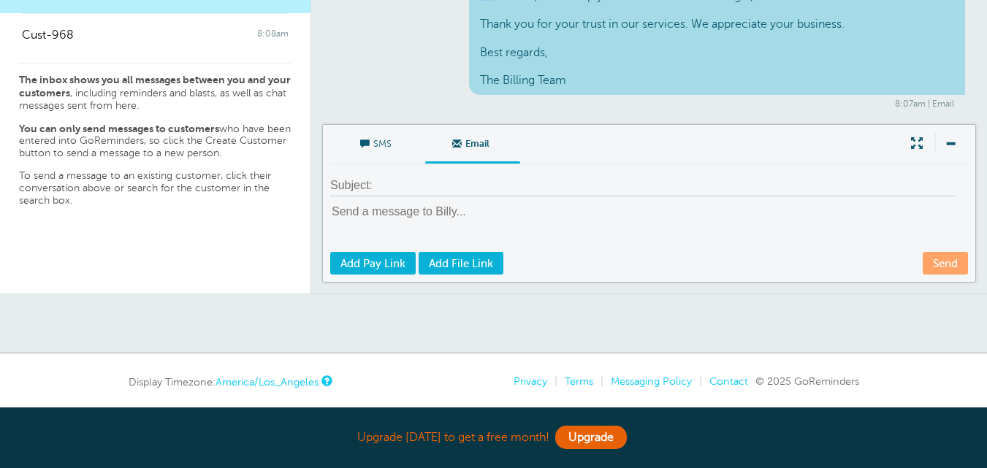
scroll to position [243, 0]
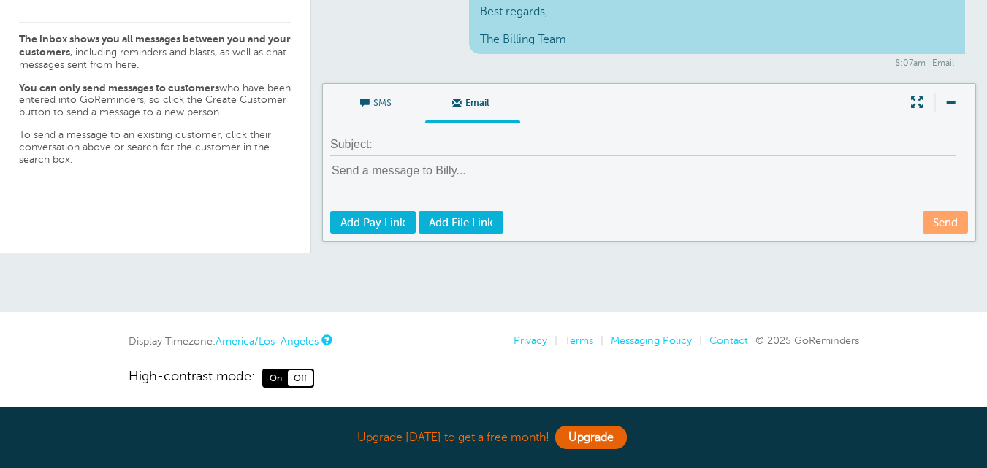
click at [484, 183] on textarea at bounding box center [650, 186] width 641 height 47
paste textarea "Dear Customer, We’re writing to confirm that your payment has been successfully…"
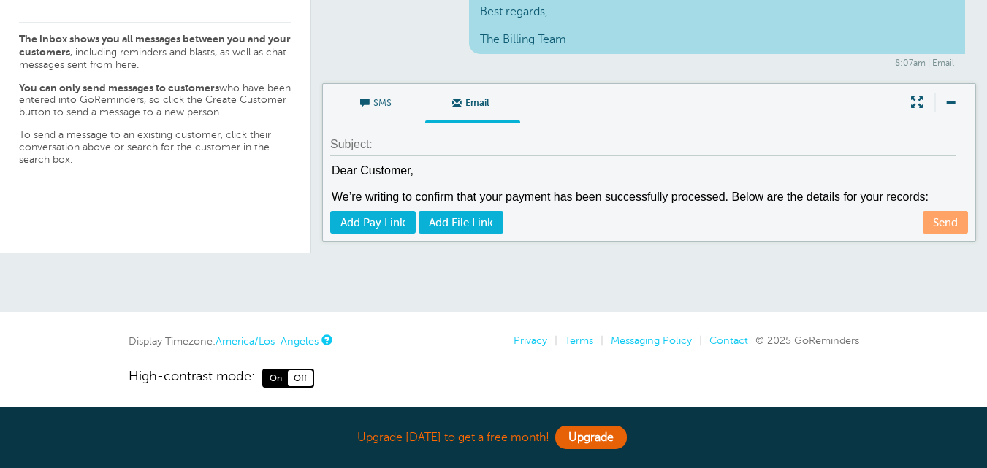
scroll to position [235, 0]
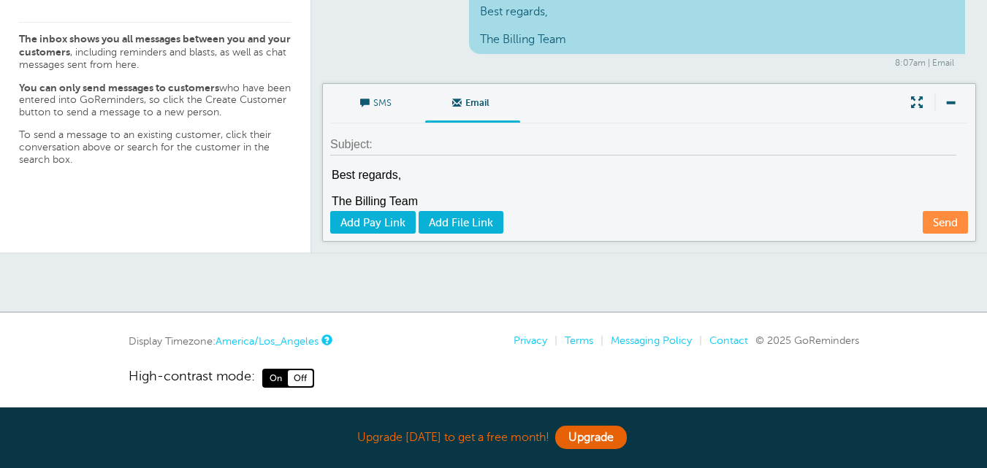
type textarea "Dear Customer, We’re writing to confirm that your payment has been successfully…"
click at [425, 142] on input at bounding box center [643, 144] width 626 height 21
paste input "Transaction Receipt for Order #INV-2025-0812"
type input "Transaction Receipt for Order #INV-2025-0812"
click at [946, 228] on link "Send" at bounding box center [945, 222] width 45 height 23
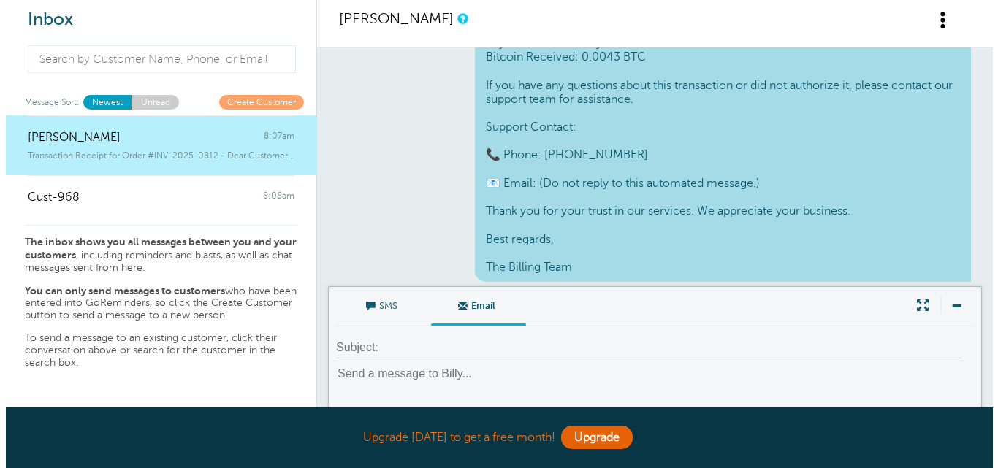
scroll to position [0, 0]
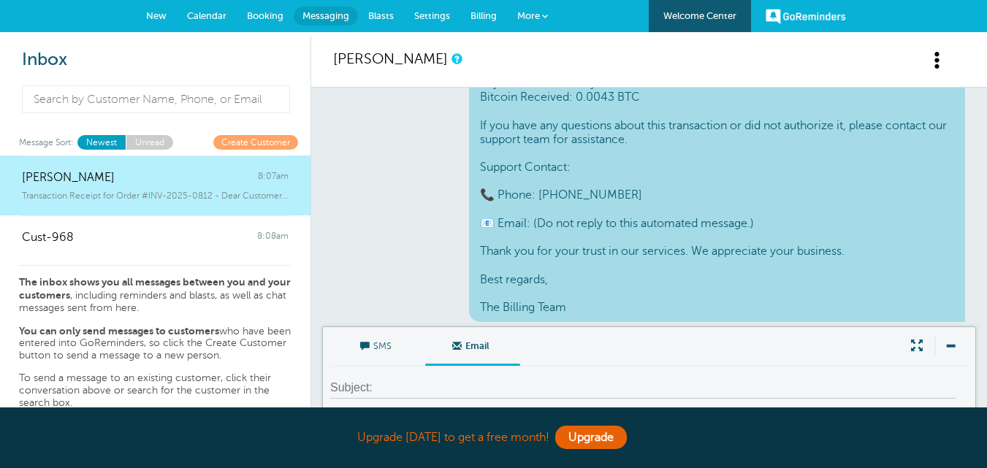
click at [940, 59] on span at bounding box center [938, 60] width 18 height 18
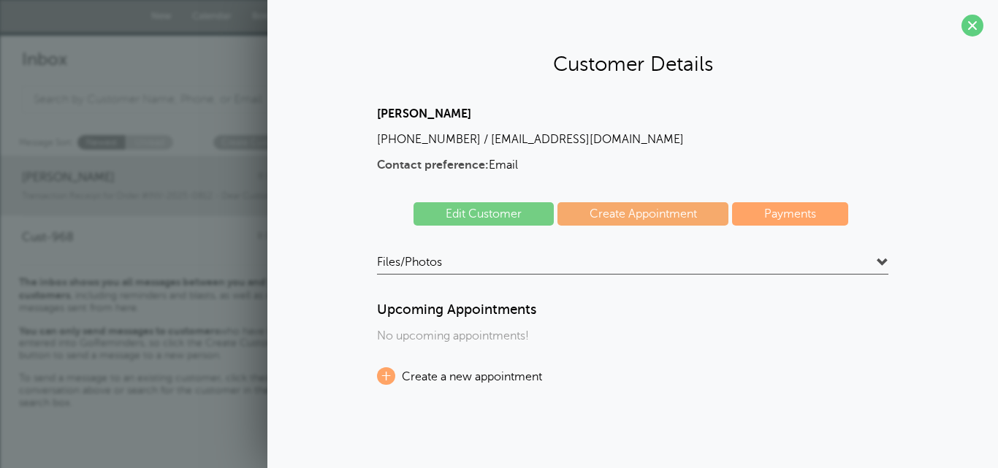
click at [504, 220] on link "Edit Customer" at bounding box center [484, 213] width 140 height 23
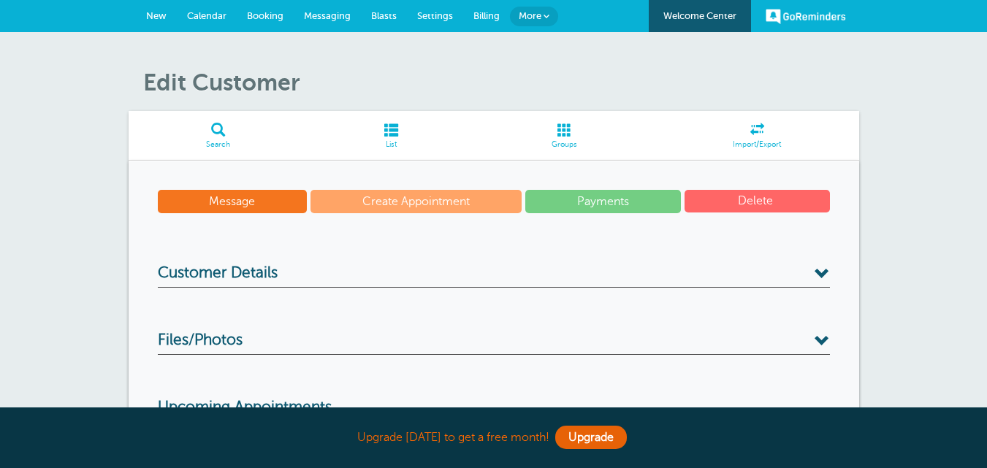
click at [336, 273] on h3 "Customer Details" at bounding box center [494, 276] width 672 height 23
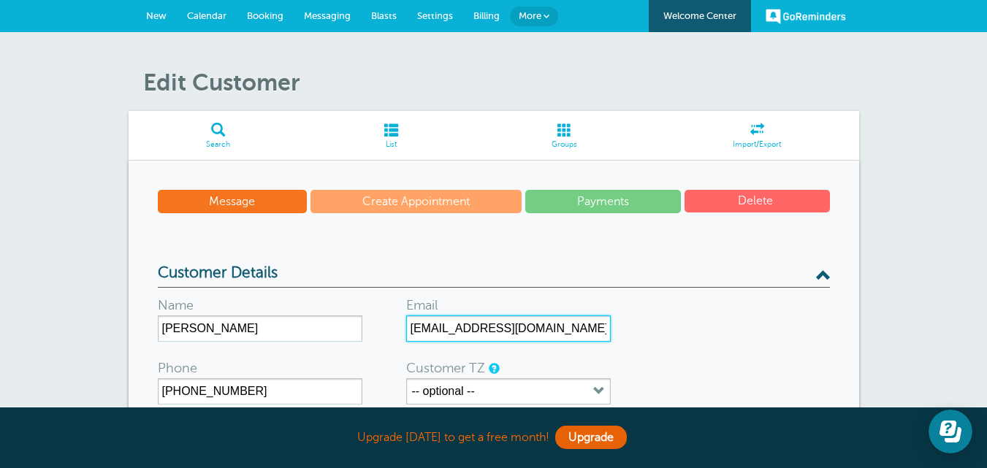
click at [478, 325] on input "[EMAIL_ADDRESS][DOMAIN_NAME]" at bounding box center [508, 329] width 205 height 26
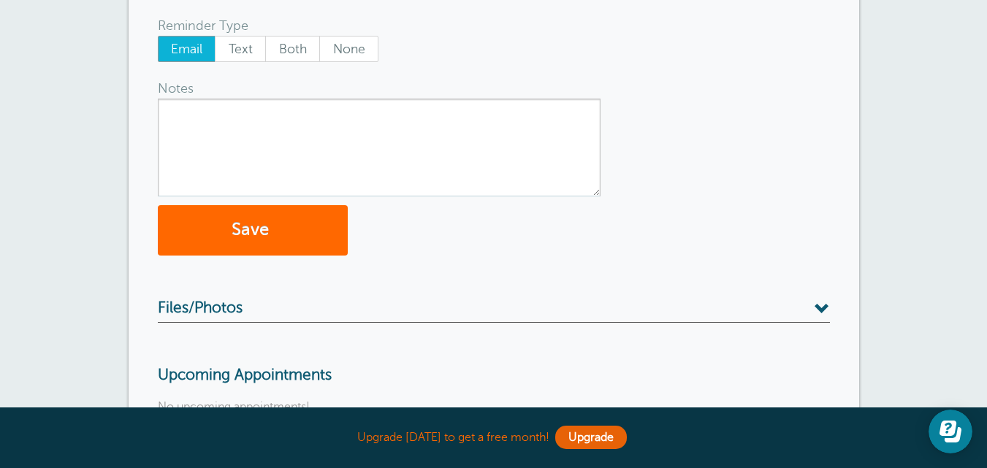
scroll to position [424, 0]
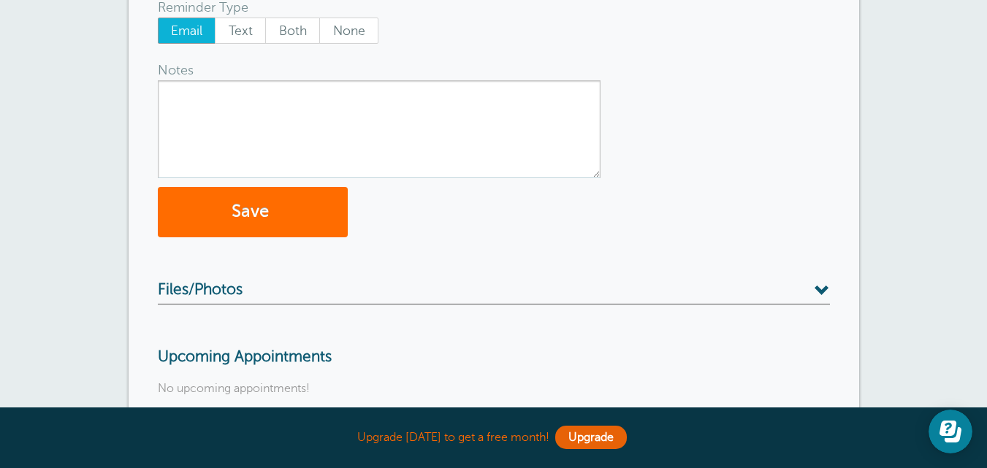
type input "[EMAIL_ADDRESS][DOMAIN_NAME]"
click at [227, 205] on button "Save" at bounding box center [253, 212] width 190 height 50
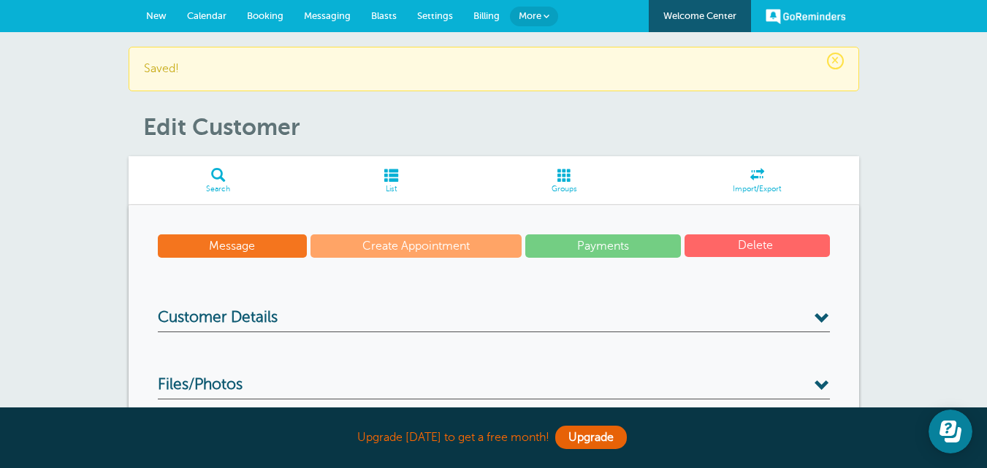
click at [327, 15] on span "Messaging" at bounding box center [327, 15] width 47 height 11
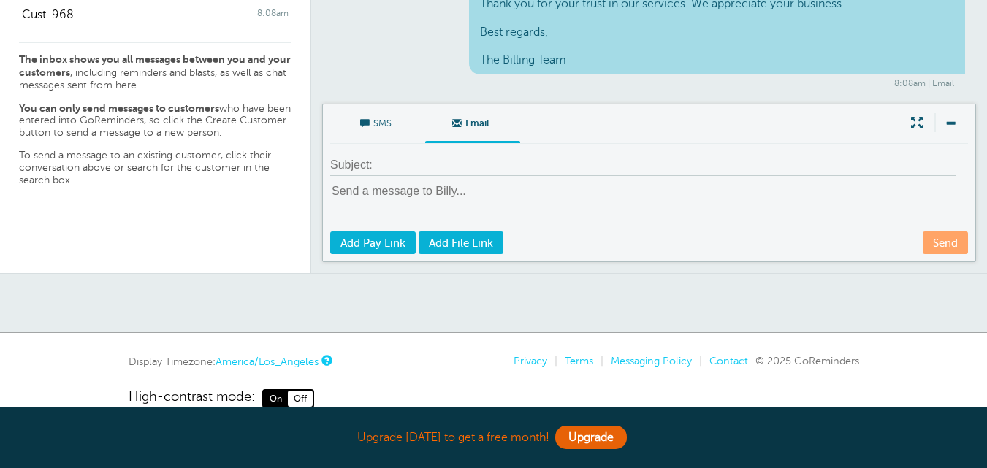
scroll to position [251, 0]
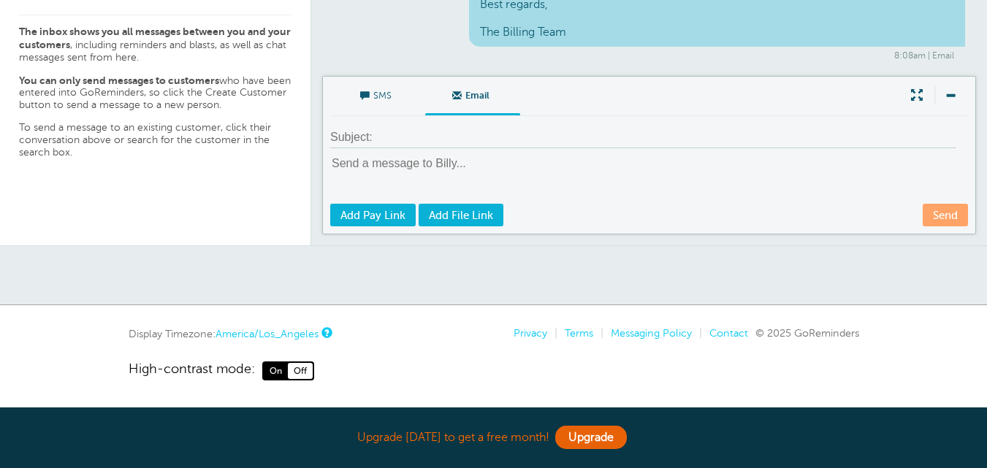
click at [497, 153] on div "SMS Email Write Message Send Add Pay Link Add File Link" at bounding box center [649, 155] width 654 height 159
click at [506, 167] on textarea at bounding box center [650, 179] width 641 height 47
paste textarea "Dear Customer, We’re writing to confirm that your payment has been successfully…"
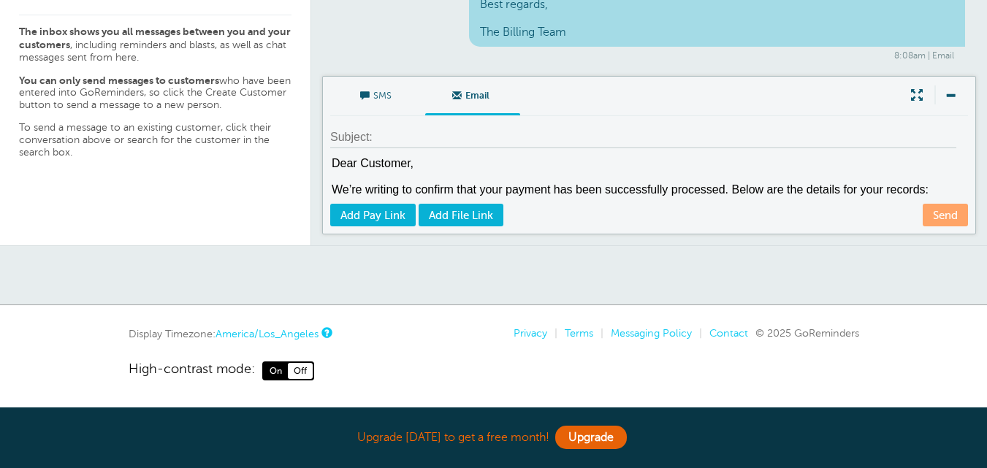
scroll to position [235, 0]
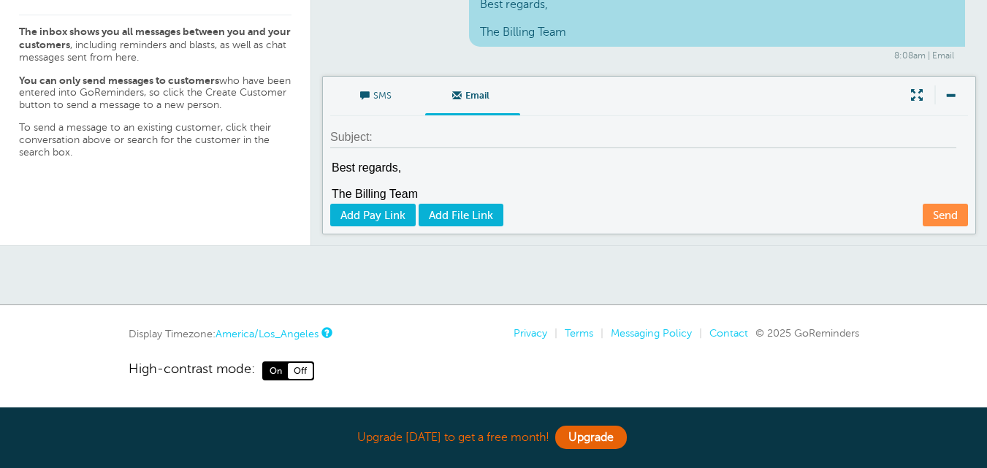
type textarea "Dear Customer, We’re writing to confirm that your payment has been successfully…"
click at [504, 132] on input at bounding box center [643, 137] width 626 height 21
paste input "Transaction Receipt for Order #INV-2025-0812"
type input "Transaction Receipt for Order #INV-2025-0812"
click at [940, 216] on link "Send" at bounding box center [945, 215] width 45 height 23
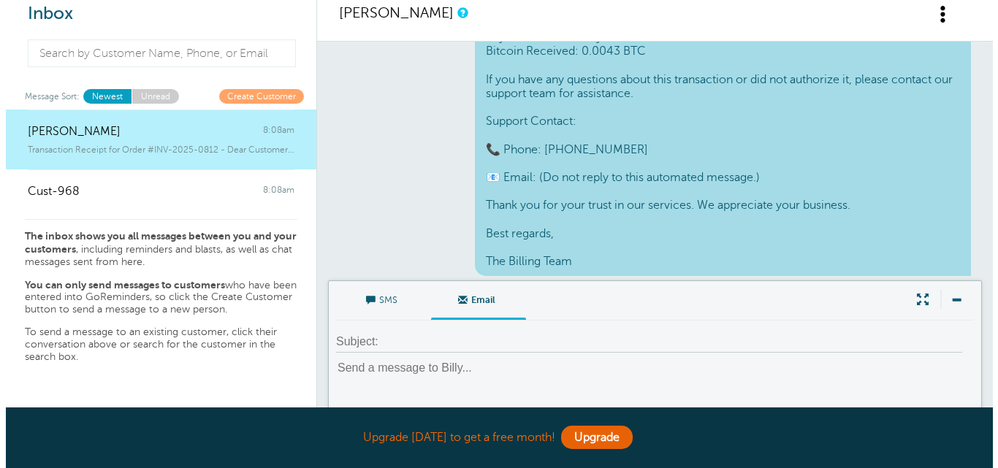
scroll to position [0, 0]
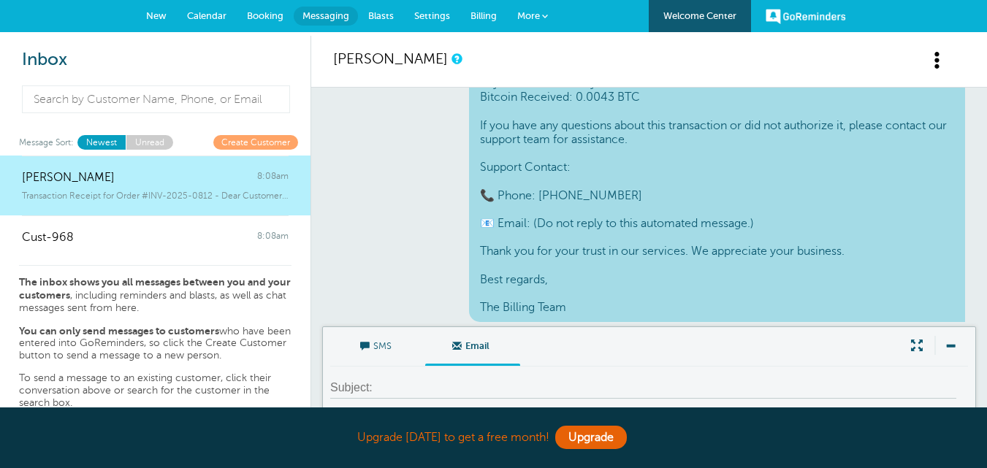
click at [934, 64] on span at bounding box center [938, 60] width 18 height 18
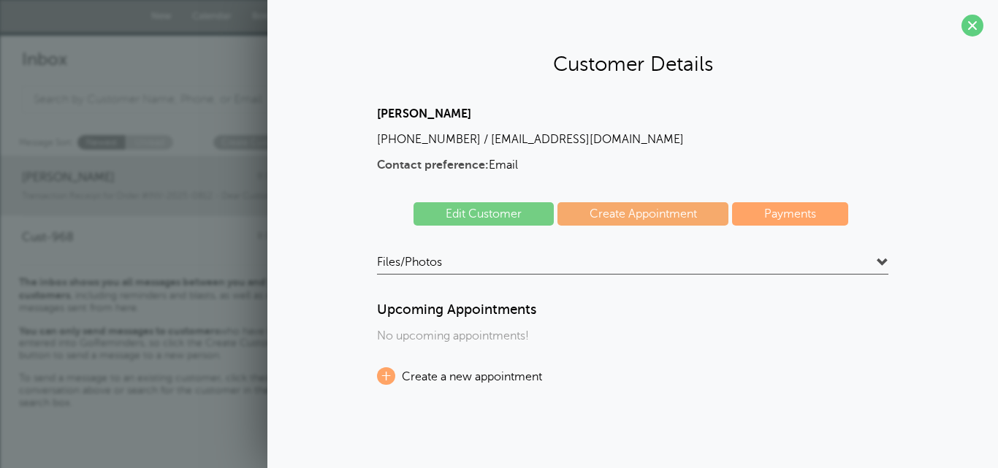
click at [506, 212] on link "Edit Customer" at bounding box center [484, 213] width 140 height 23
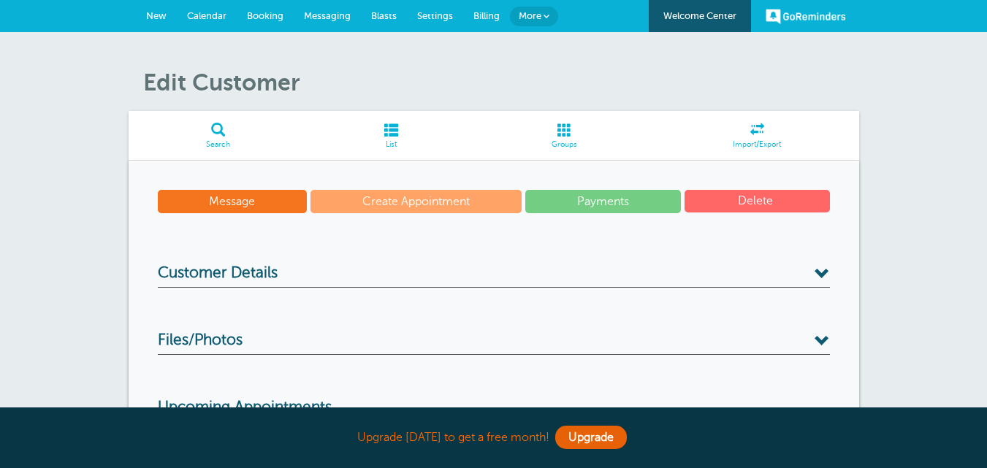
click at [294, 279] on h3 "Customer Details" at bounding box center [494, 276] width 672 height 23
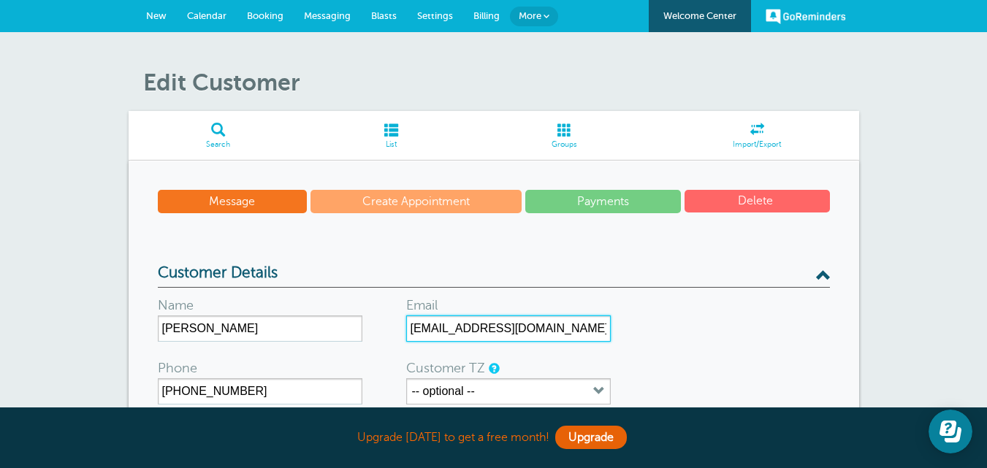
click at [474, 329] on input "[EMAIL_ADDRESS][DOMAIN_NAME]" at bounding box center [508, 329] width 205 height 26
type input "[EMAIL_ADDRESS][DOMAIN_NAME]"
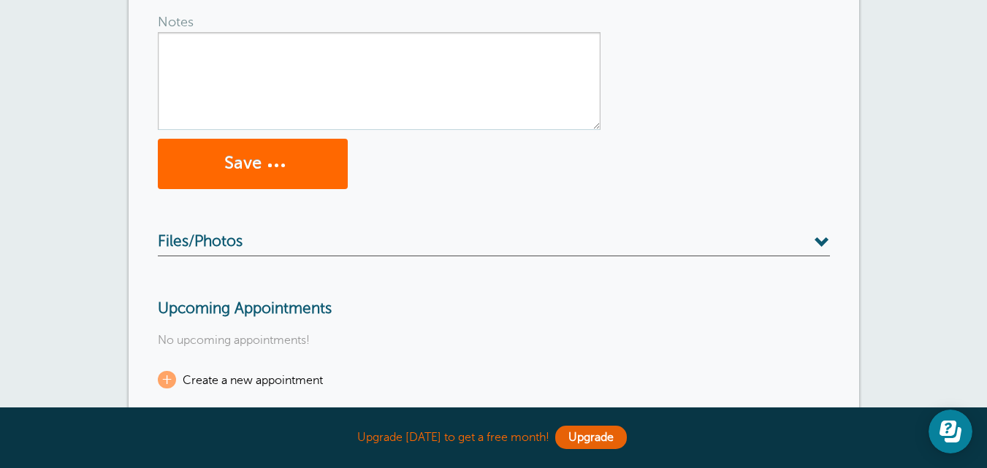
scroll to position [487, 0]
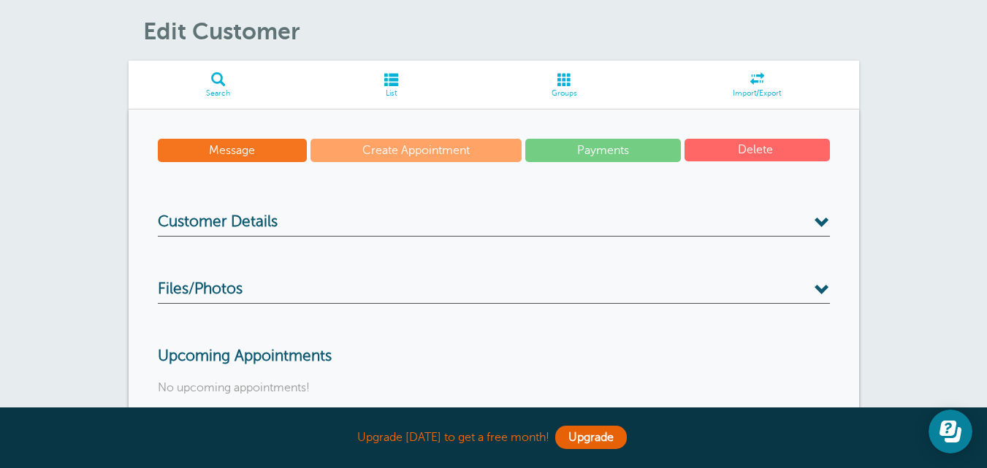
click at [297, 222] on h3 "Customer Details" at bounding box center [494, 224] width 672 height 23
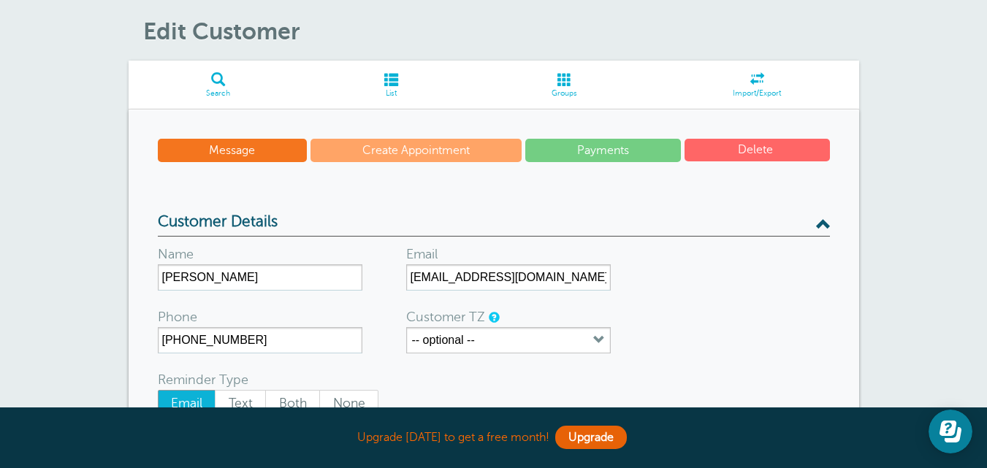
scroll to position [582, 0]
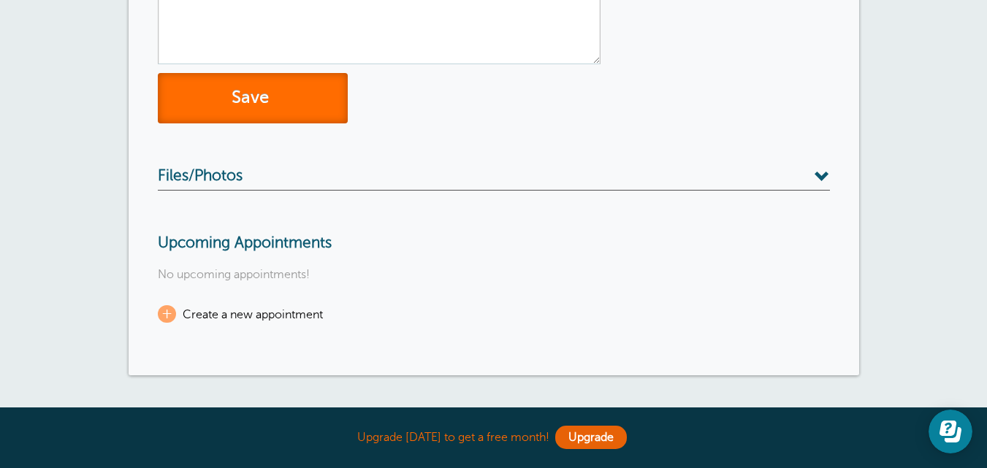
click at [251, 110] on button "Save" at bounding box center [253, 98] width 190 height 50
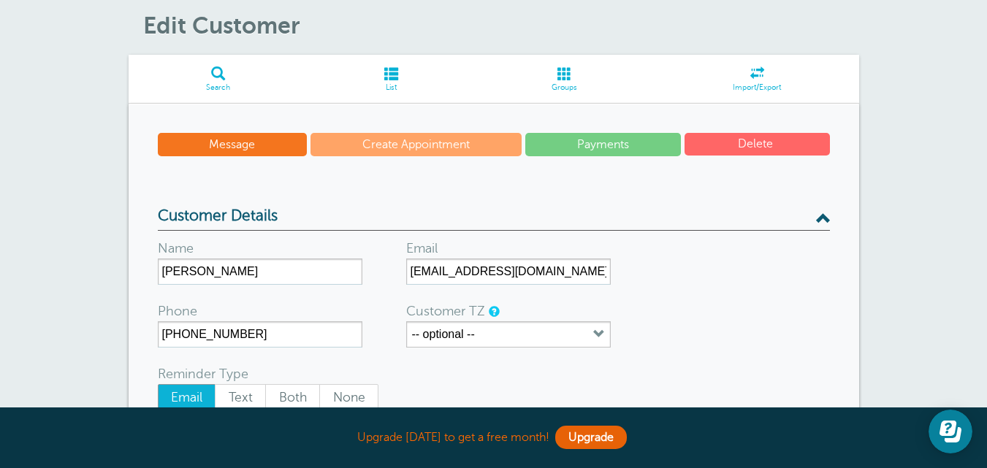
scroll to position [0, 0]
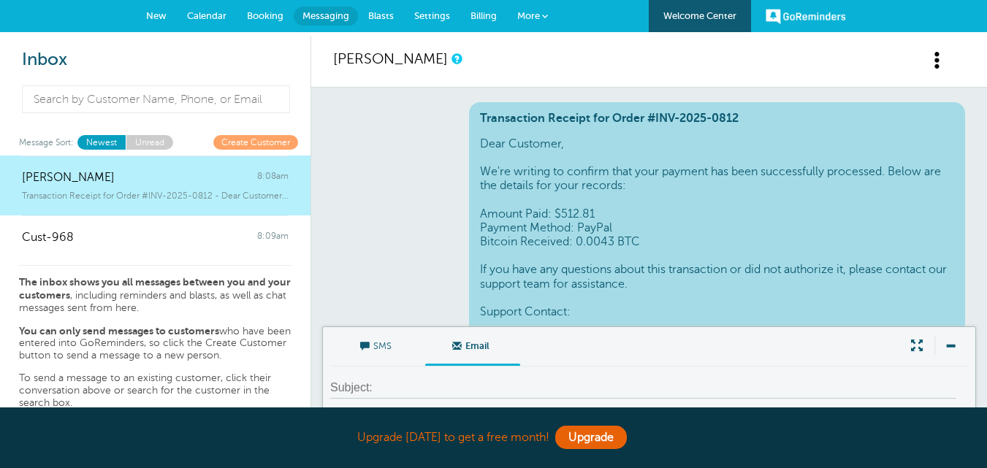
scroll to position [1326, 0]
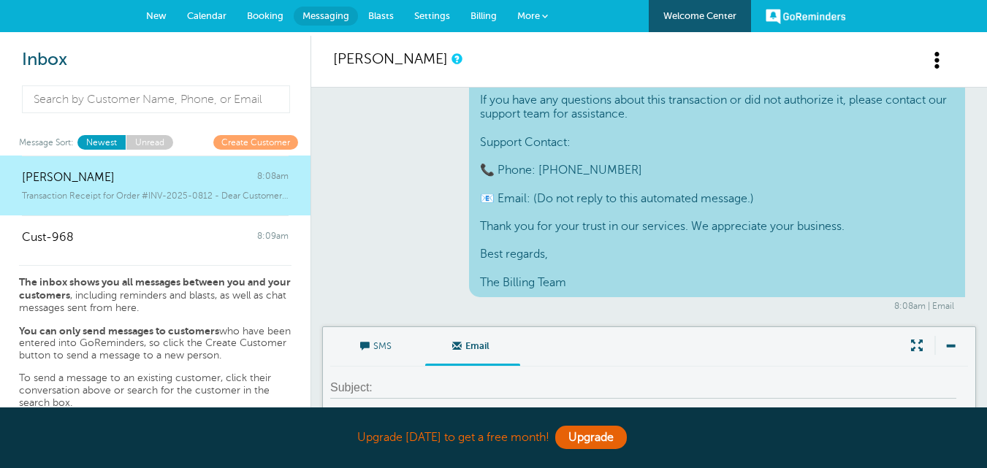
click at [696, 370] on div "SMS Email Write Message Send Add Pay Link Add File Link" at bounding box center [649, 406] width 654 height 159
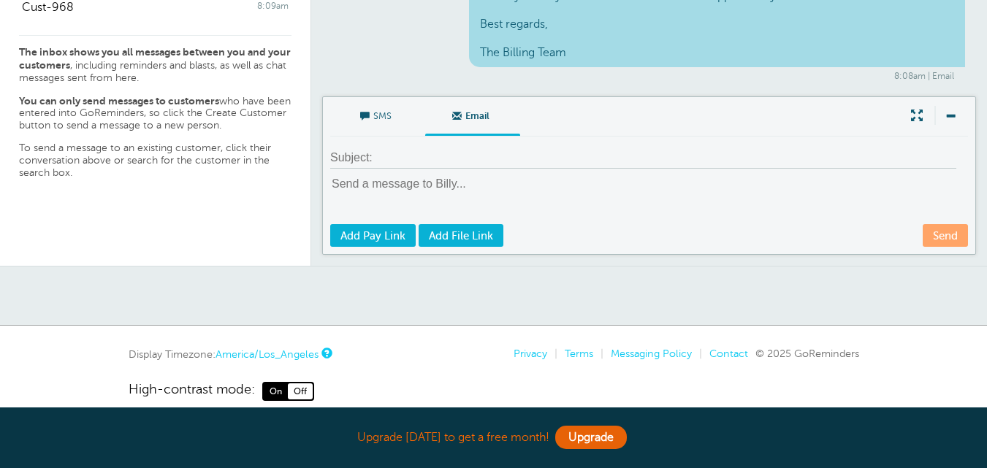
scroll to position [243, 0]
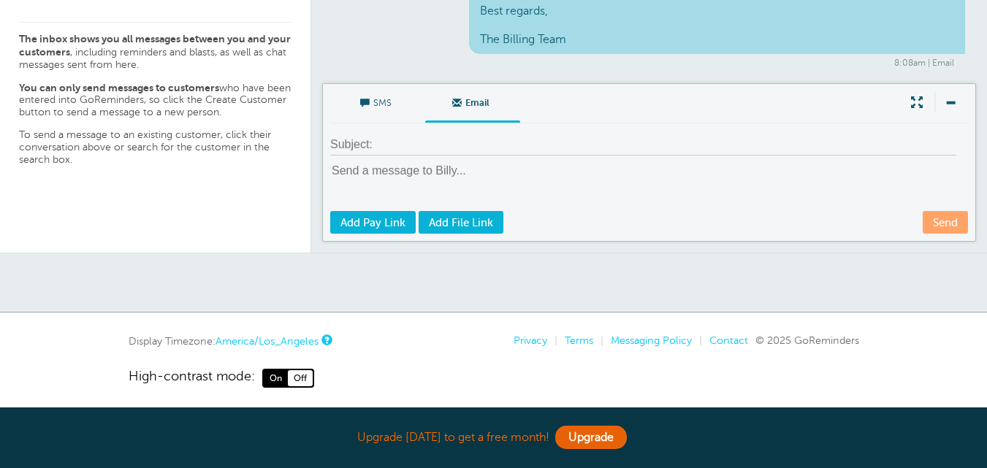
click at [486, 178] on textarea at bounding box center [650, 186] width 641 height 47
paste textarea "Dear Customer, We’re writing to confirm that your payment has been successfully…"
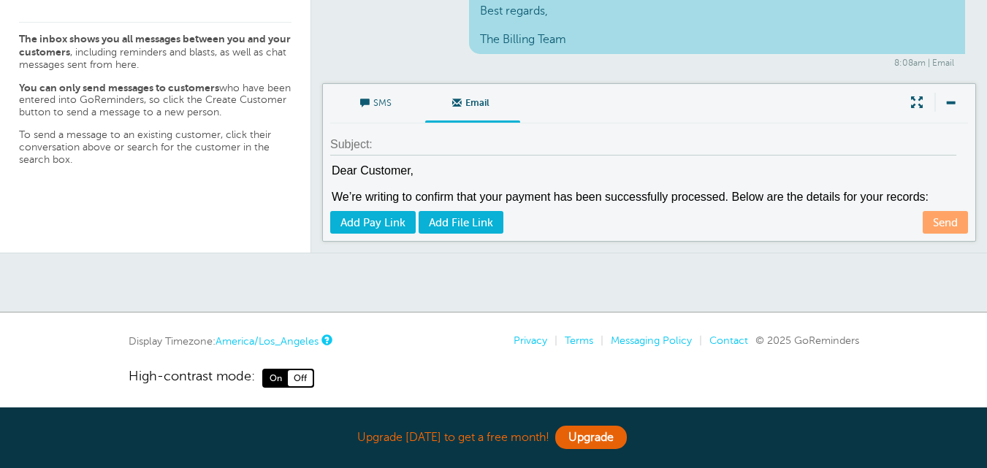
scroll to position [235, 0]
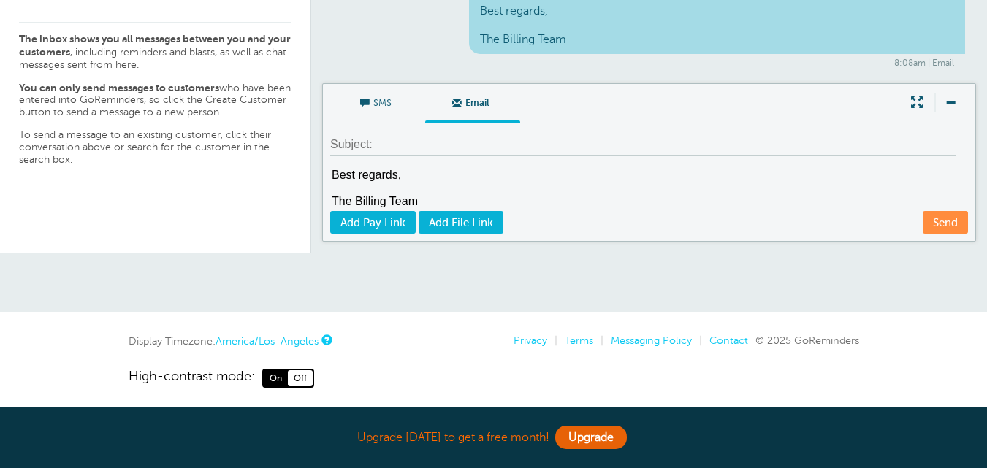
type textarea "Dear Customer, We’re writing to confirm that your payment has been successfully…"
click at [444, 140] on input at bounding box center [643, 144] width 626 height 21
paste input "Transaction Receipt for Order #INV-2025-0812"
type input "Transaction Receipt for Order #INV-2025-0812"
click at [938, 222] on link "Send" at bounding box center [945, 222] width 45 height 23
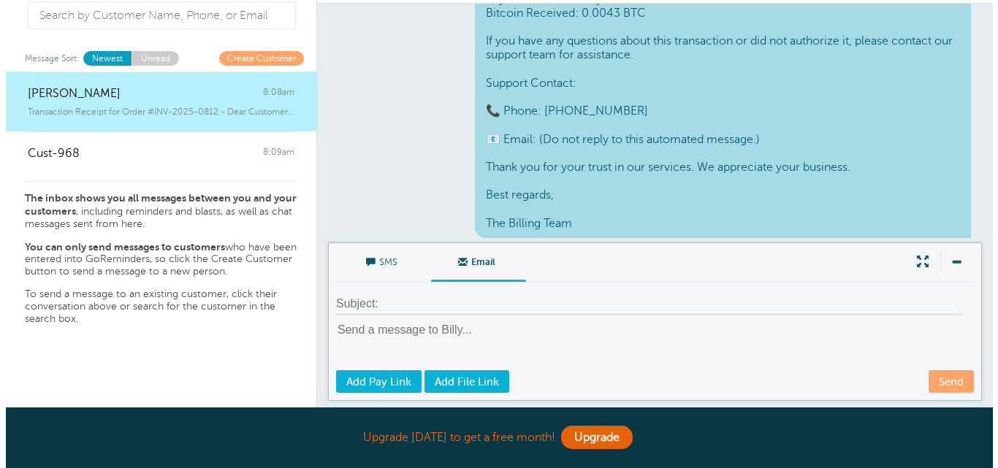
scroll to position [0, 0]
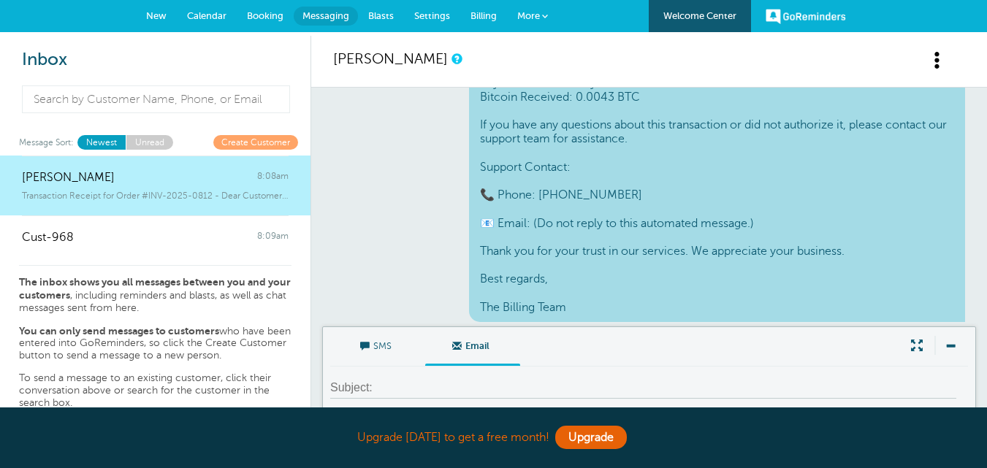
click at [932, 58] on span at bounding box center [938, 60] width 18 height 18
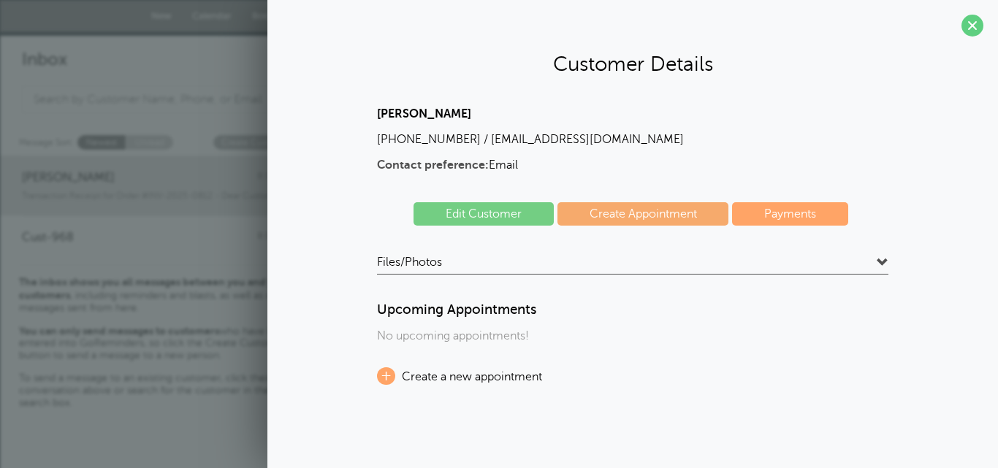
click at [490, 218] on link "Edit Customer" at bounding box center [484, 213] width 140 height 23
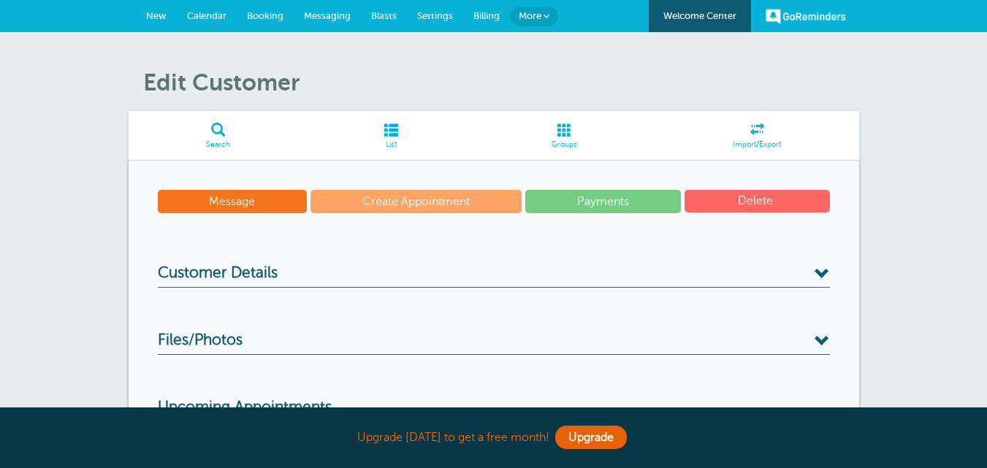
click at [272, 265] on span "Customer Details" at bounding box center [218, 274] width 120 height 18
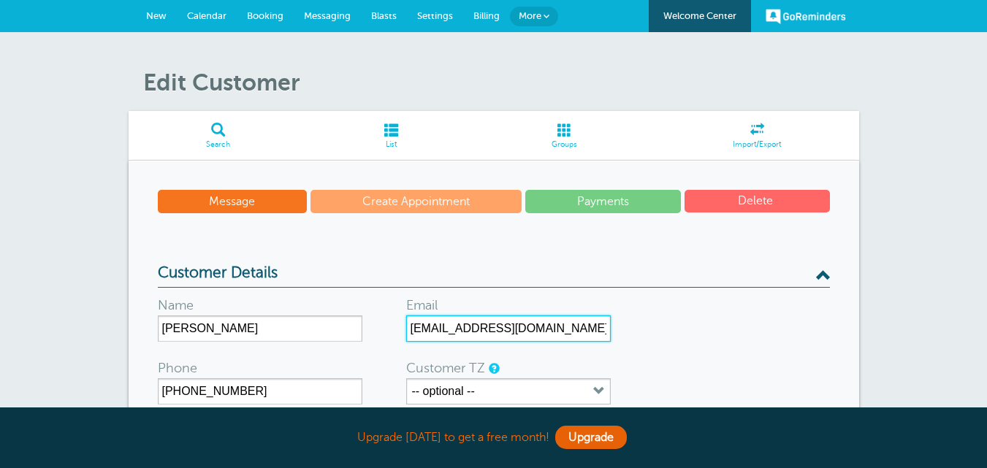
click at [475, 331] on input "[EMAIL_ADDRESS][DOMAIN_NAME]" at bounding box center [508, 329] width 205 height 26
type input "[EMAIL_ADDRESS][DOMAIN_NAME]"
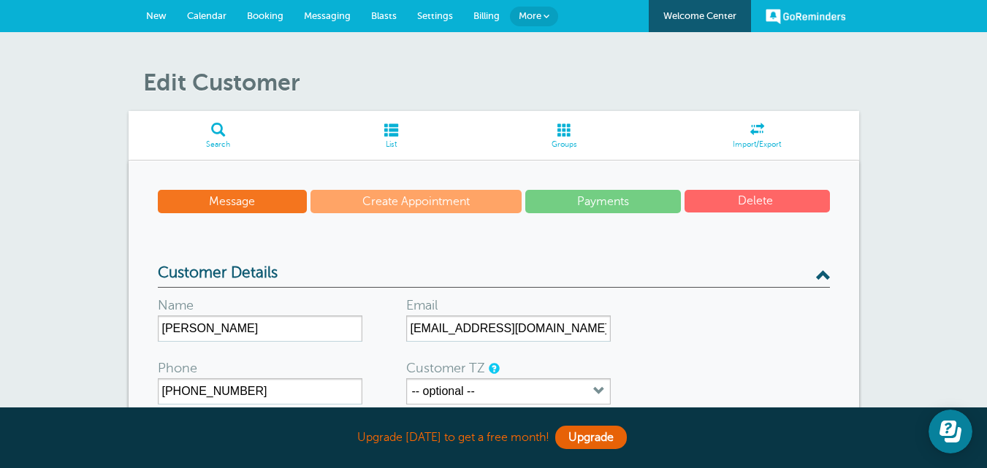
click at [628, 354] on form "Name [PERSON_NAME] Email [EMAIL_ADDRESS][DOMAIN_NAME] Phone [PHONE_NUMBER] Cust…" at bounding box center [494, 474] width 672 height 373
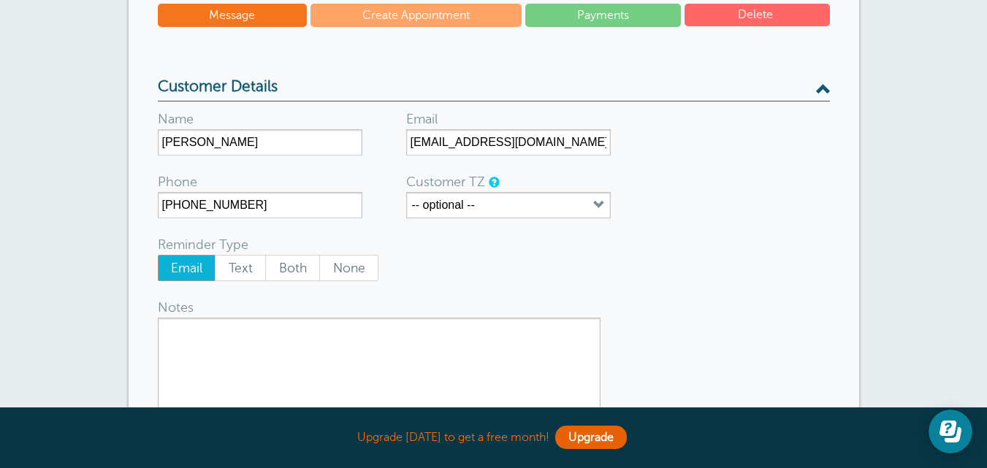
scroll to position [243, 0]
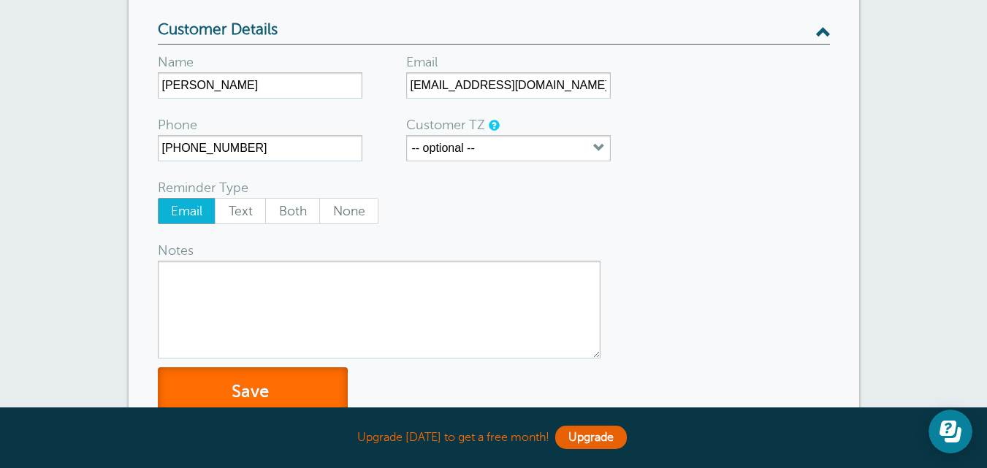
click at [284, 387] on button "Save" at bounding box center [253, 393] width 190 height 50
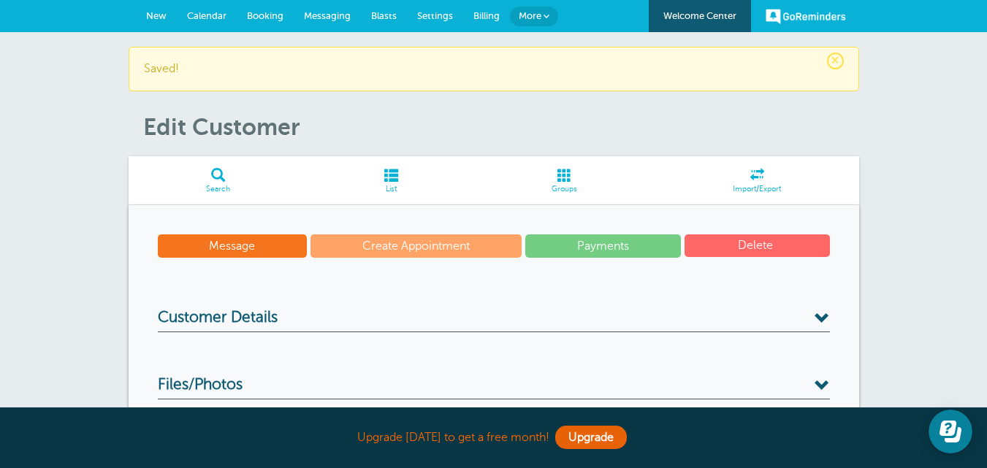
click at [329, 15] on span "Messaging" at bounding box center [327, 15] width 47 height 11
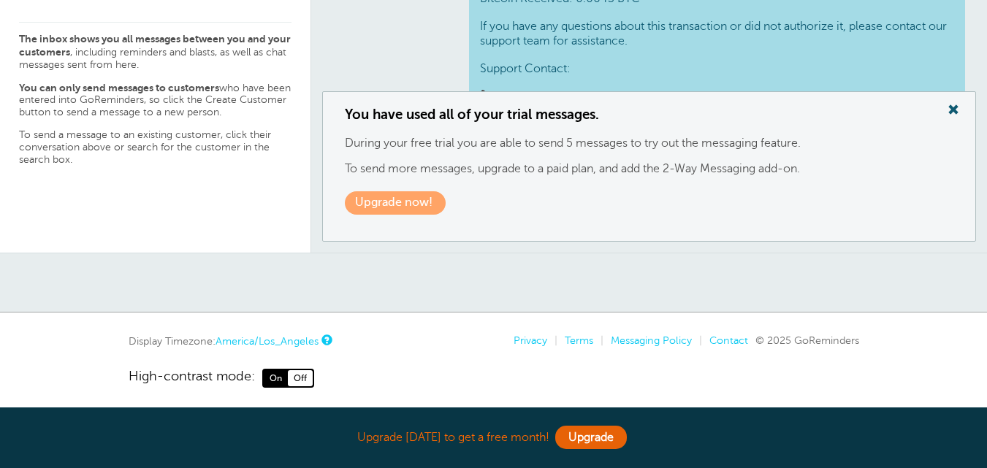
scroll to position [1712, 0]
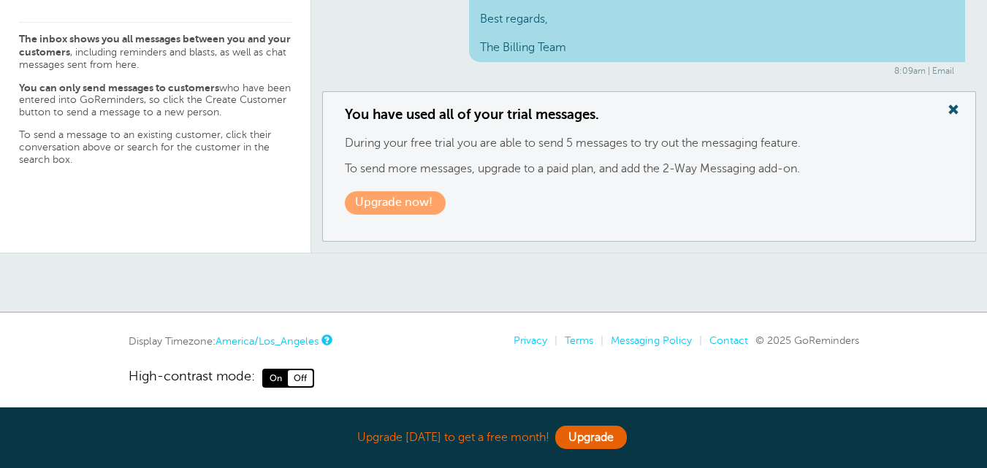
click at [951, 115] on span at bounding box center [953, 109] width 29 height 19
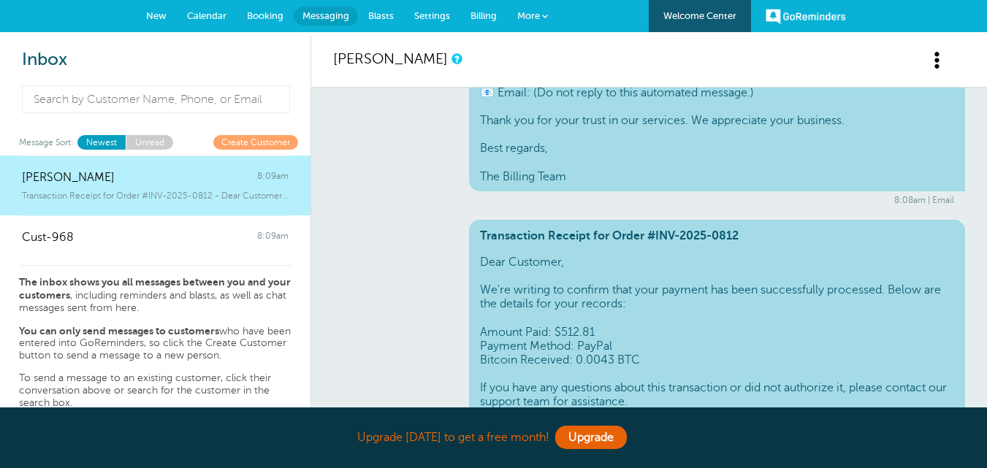
scroll to position [1393, 0]
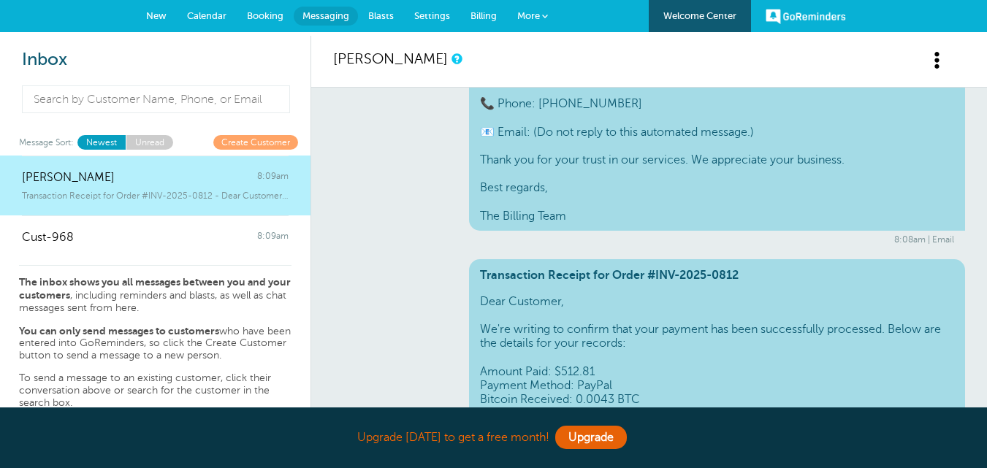
click at [267, 142] on link "Create Customer" at bounding box center [255, 142] width 85 height 14
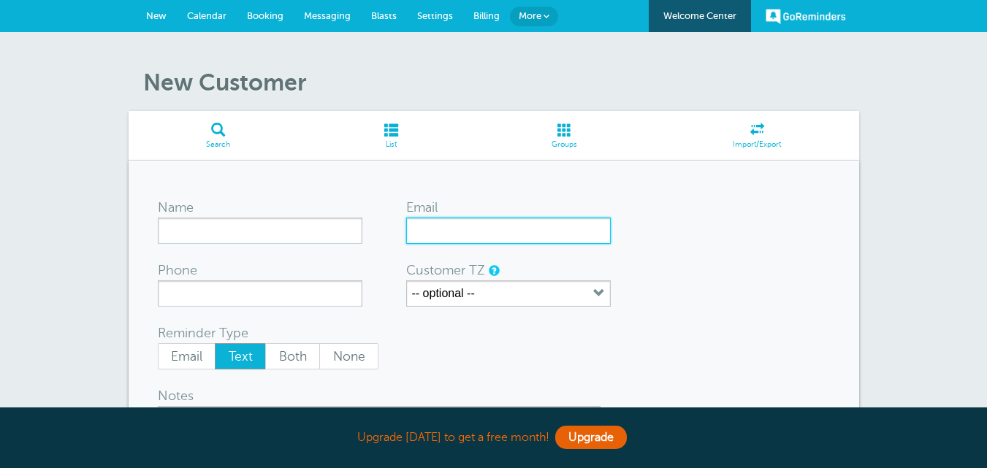
click at [415, 229] on input "Email" at bounding box center [508, 231] width 205 height 26
paste input "Dear Customer, We’re writing to confirm that your payment has been successfully…"
type input "Dear Customer, We’re writing to confirm that your payment has been successfully…"
click at [585, 232] on input "Email" at bounding box center [508, 231] width 205 height 26
paste input "[EMAIL_ADDRESS][DOMAIN_NAME]"
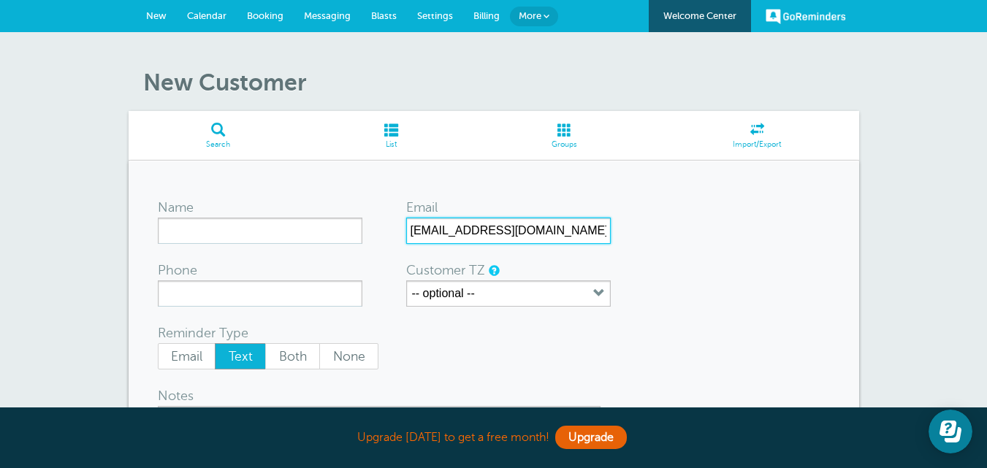
scroll to position [0, 53]
type input "[EMAIL_ADDRESS][DOMAIN_NAME]"
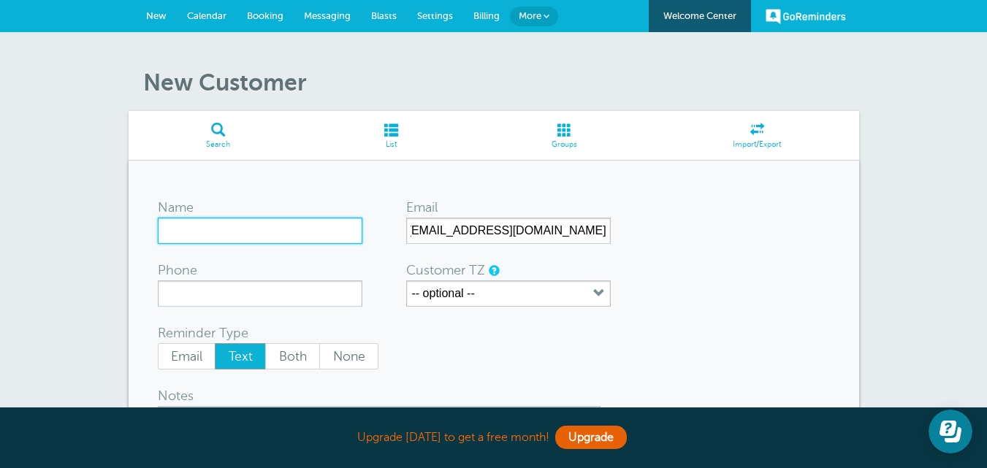
click at [281, 229] on input "Name" at bounding box center [260, 231] width 205 height 26
type input "Cuer43"
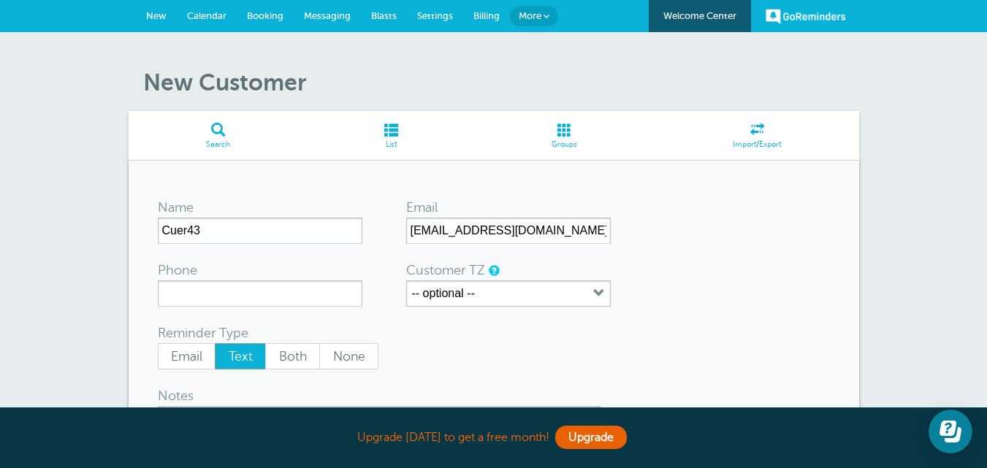
click at [429, 349] on div "Email Text Both None" at bounding box center [374, 356] width 433 height 26
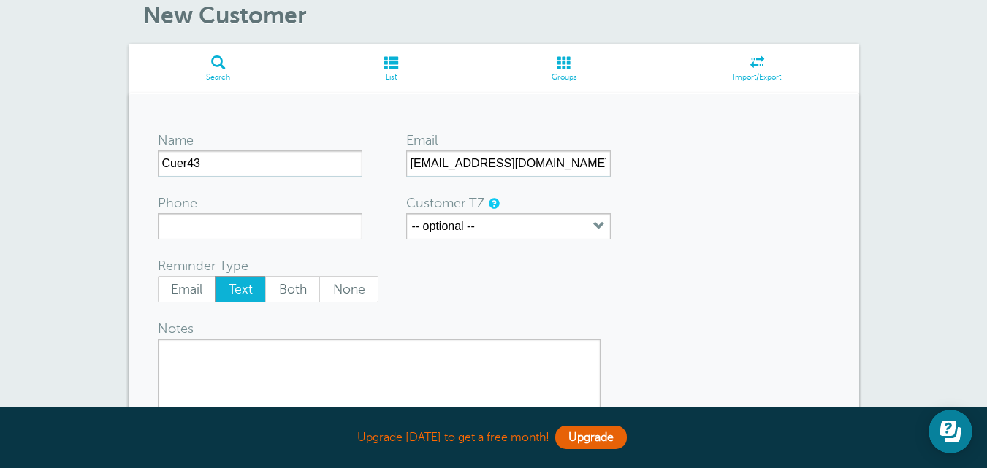
scroll to position [243, 0]
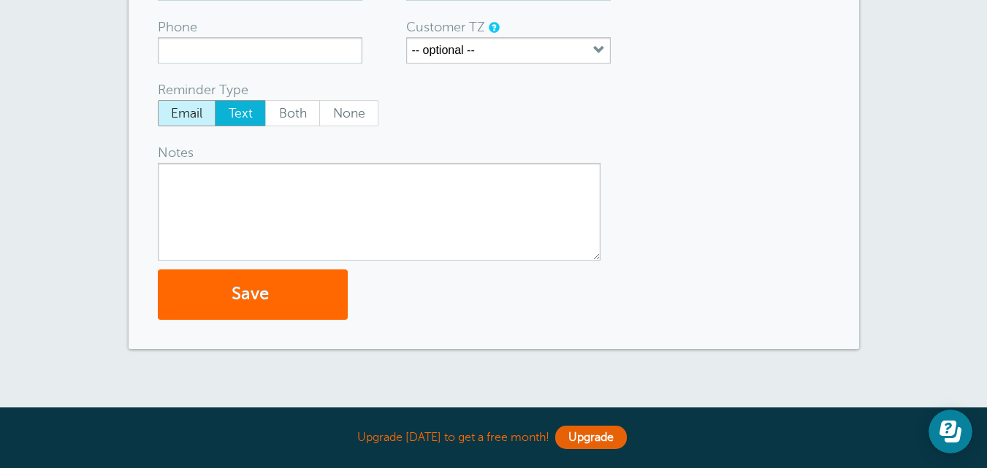
click at [187, 107] on span "Email" at bounding box center [187, 113] width 57 height 25
click at [158, 100] on input "Email" at bounding box center [157, 99] width 1 height 1
radio input "true"
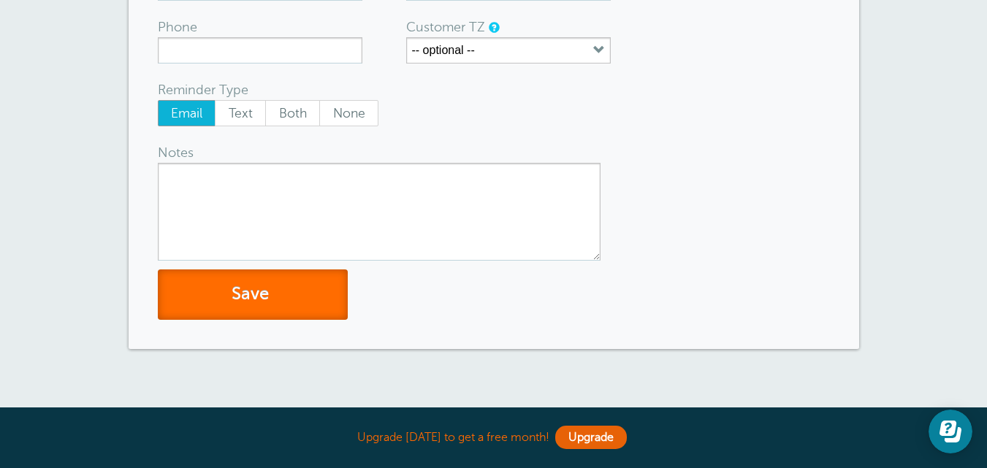
click at [286, 303] on button "Save" at bounding box center [253, 295] width 190 height 50
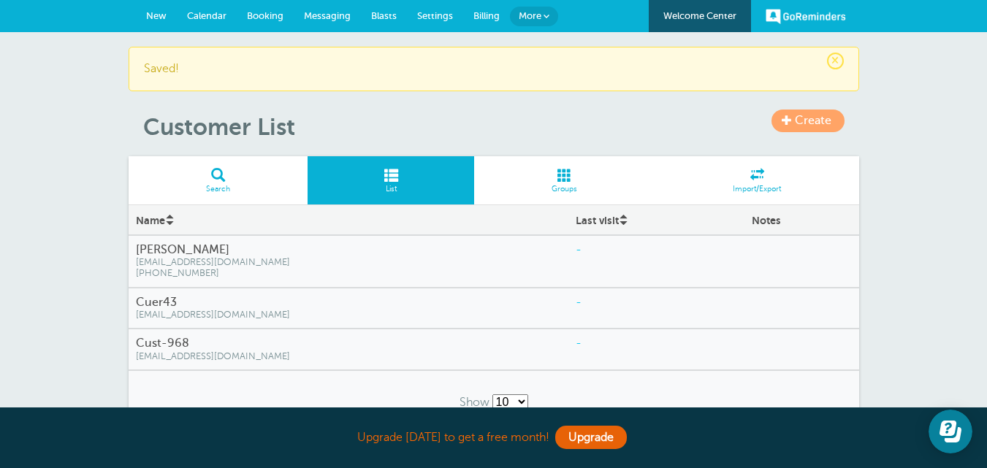
click at [184, 312] on span "[EMAIL_ADDRESS][DOMAIN_NAME]" at bounding box center [349, 315] width 426 height 11
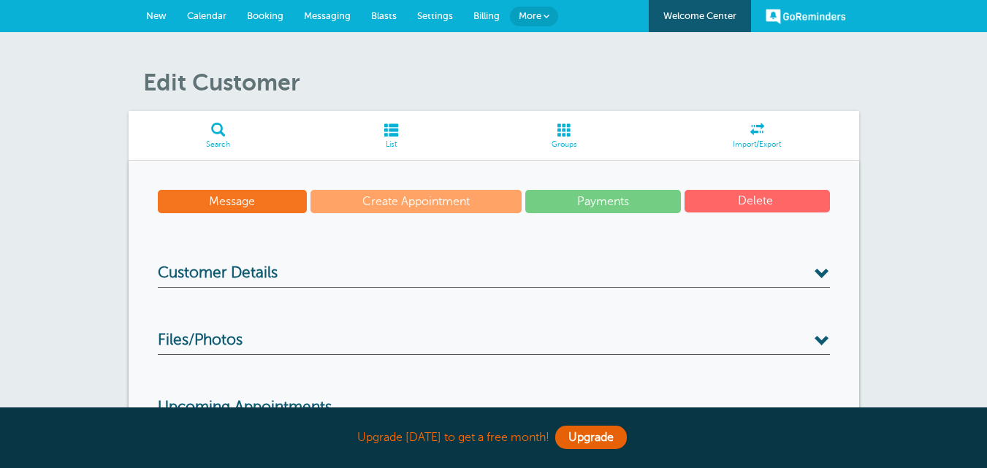
click at [245, 193] on link "Message" at bounding box center [233, 201] width 150 height 23
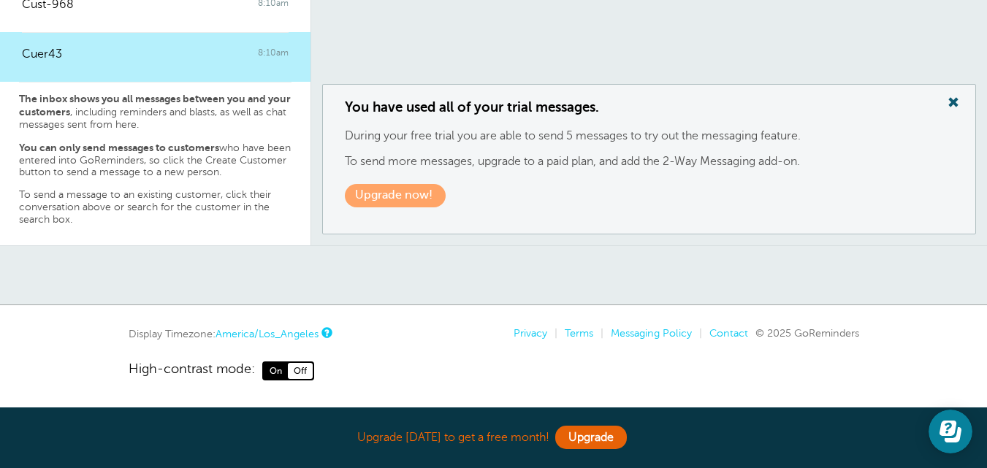
click at [953, 96] on span at bounding box center [953, 102] width 29 height 19
